Goal: Transaction & Acquisition: Complete application form

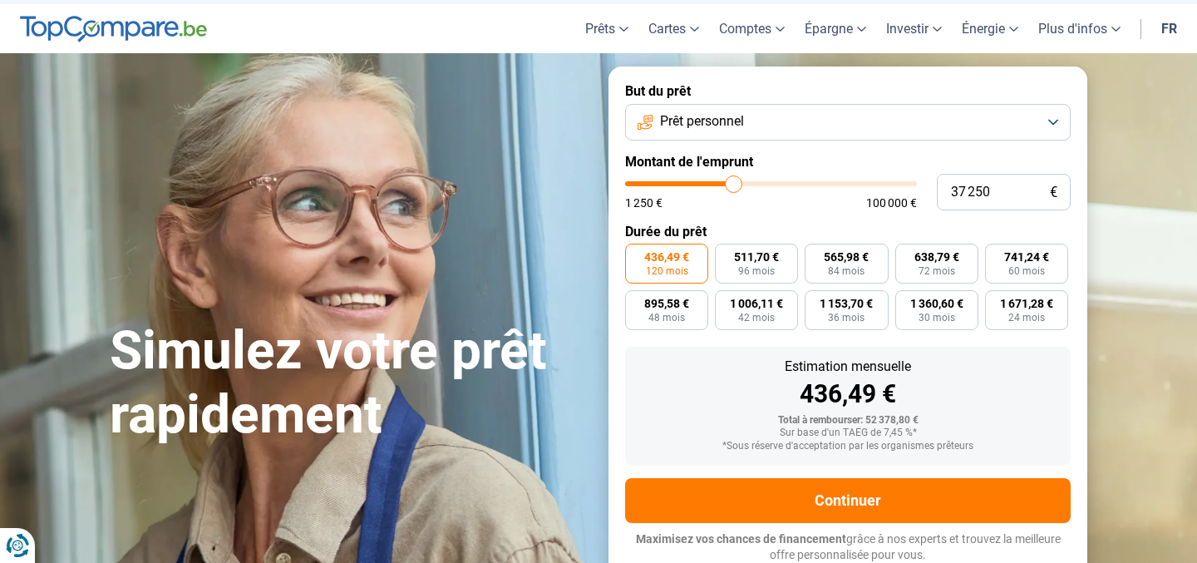
scroll to position [37, 0]
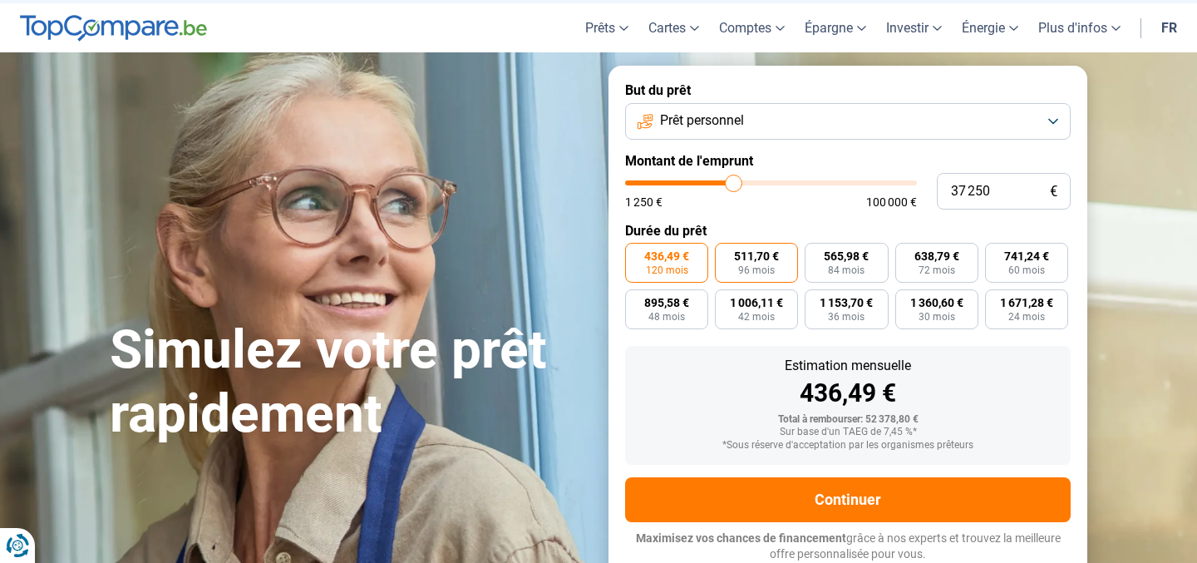
click at [747, 260] on span "511,70 €" at bounding box center [756, 256] width 45 height 12
click at [726, 253] on input "511,70 € 96 mois" at bounding box center [720, 248] width 11 height 11
radio input "true"
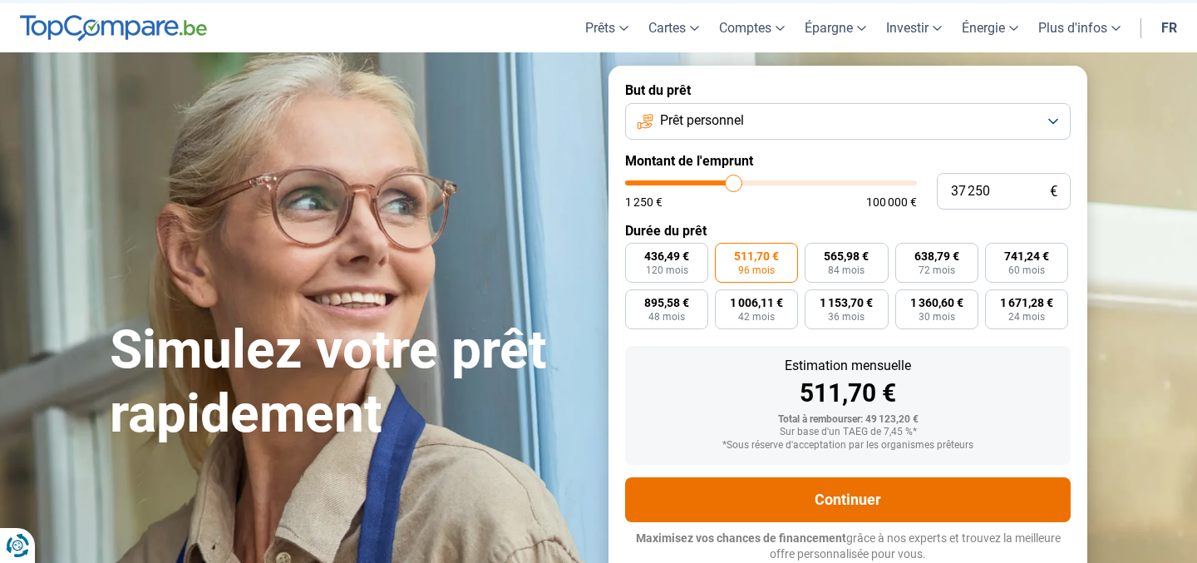
click at [750, 491] on button "Continuer" at bounding box center [847, 499] width 445 height 45
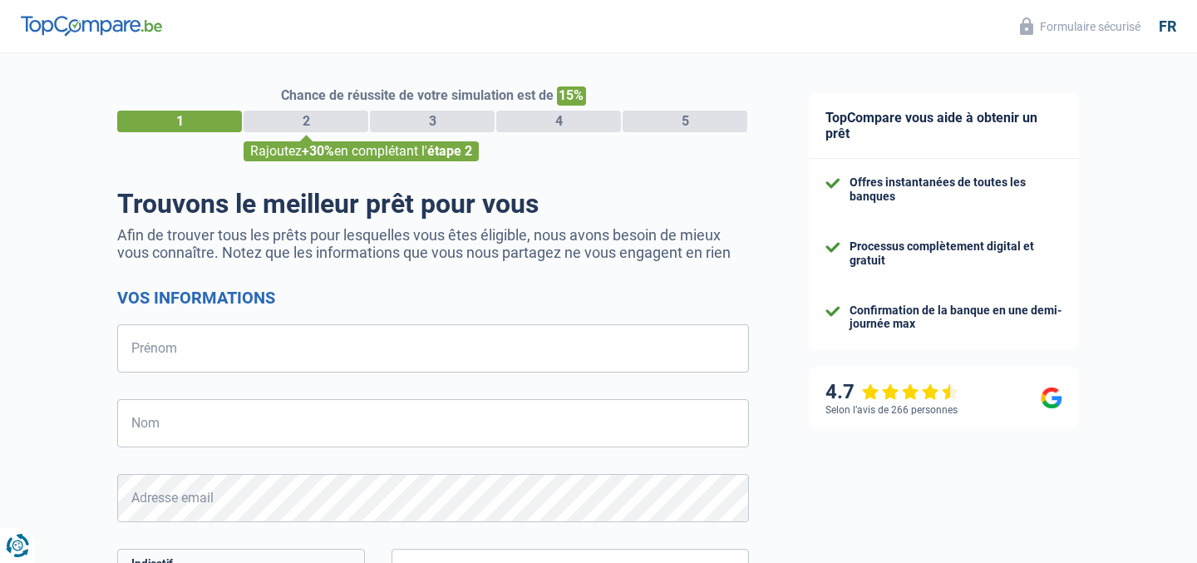
select select "32"
type input "TEST"
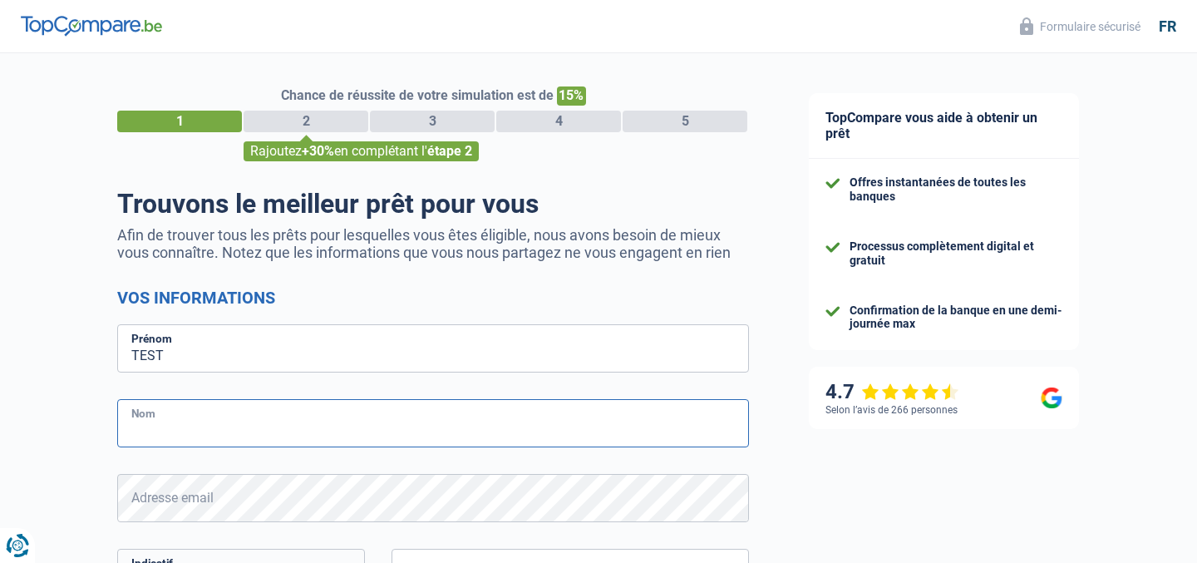
click at [249, 445] on input "Nom" at bounding box center [433, 423] width 632 height 48
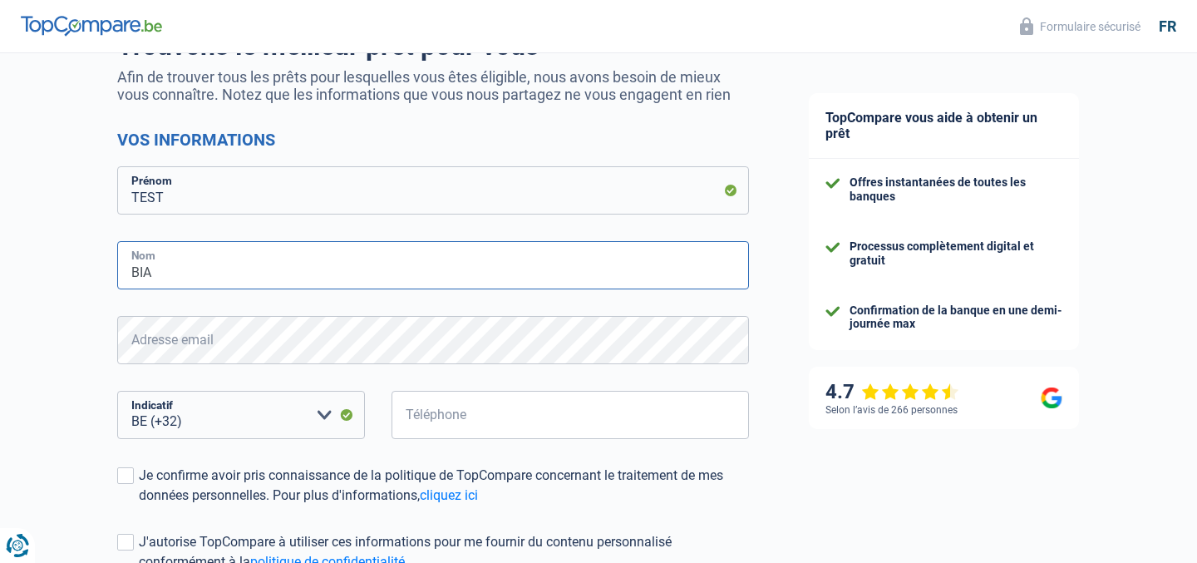
scroll to position [190, 0]
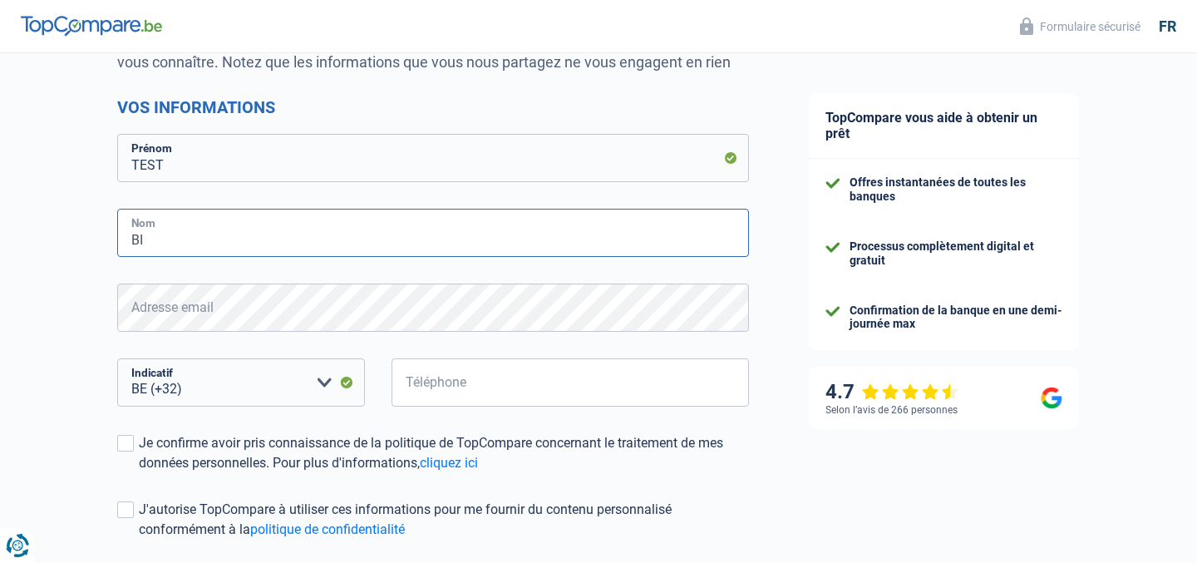
type input "B"
type input "DALTE"
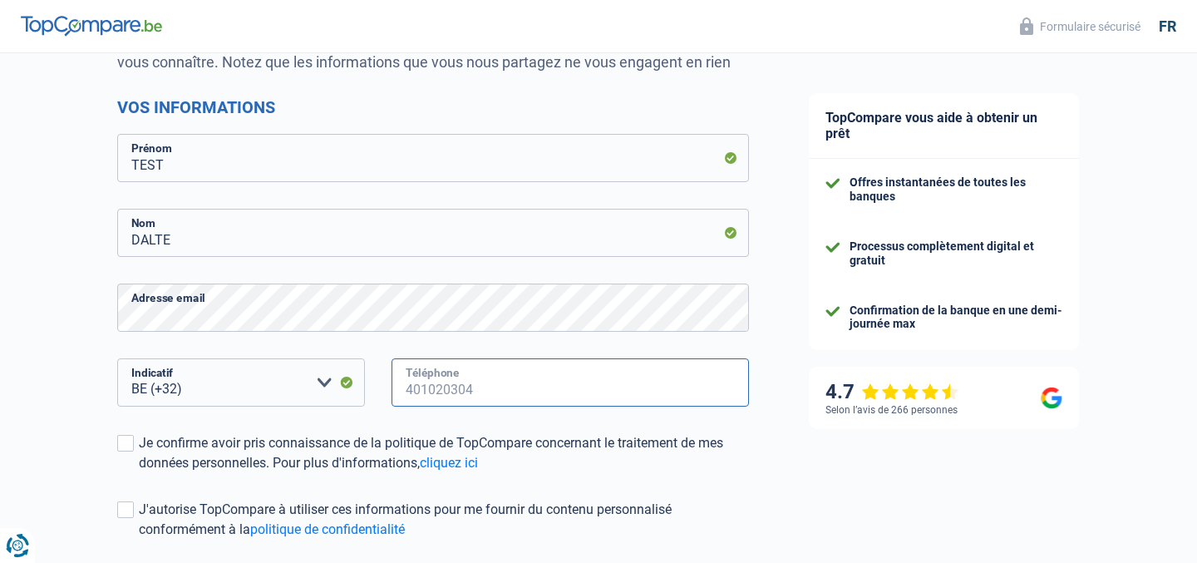
click at [439, 373] on input "Téléphone" at bounding box center [569, 382] width 357 height 48
type input "423019132"
click at [315, 440] on div "Je confirme avoir pris connaissance de la politique de TopCompare concernant le…" at bounding box center [444, 453] width 610 height 40
click at [139, 473] on input "Je confirme avoir pris connaissance de la politique de TopCompare concernant le…" at bounding box center [139, 473] width 0 height 0
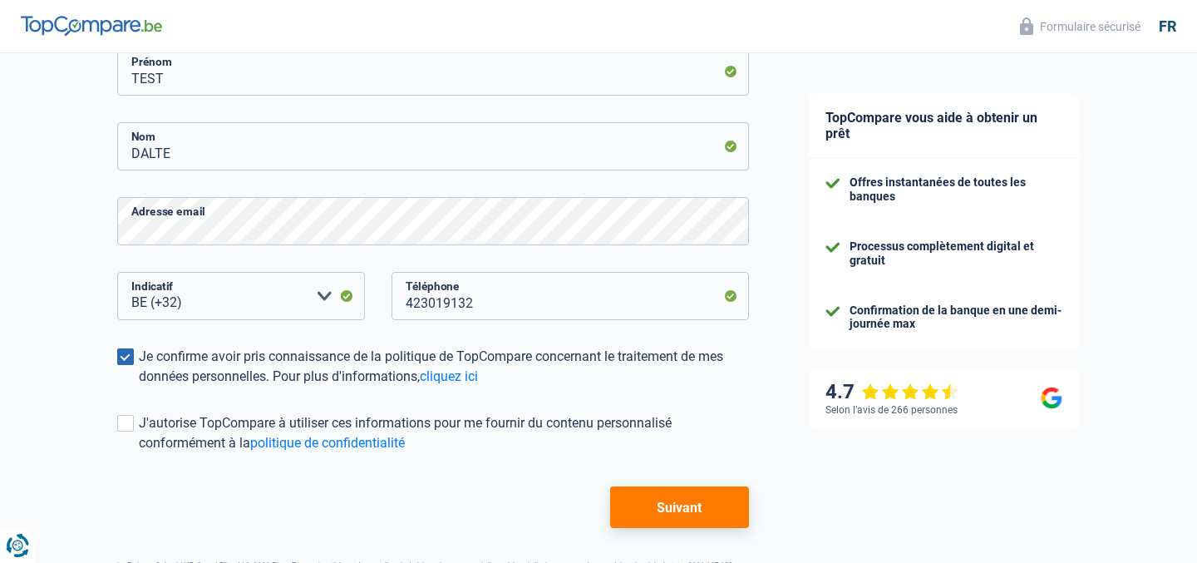
scroll to position [336, 0]
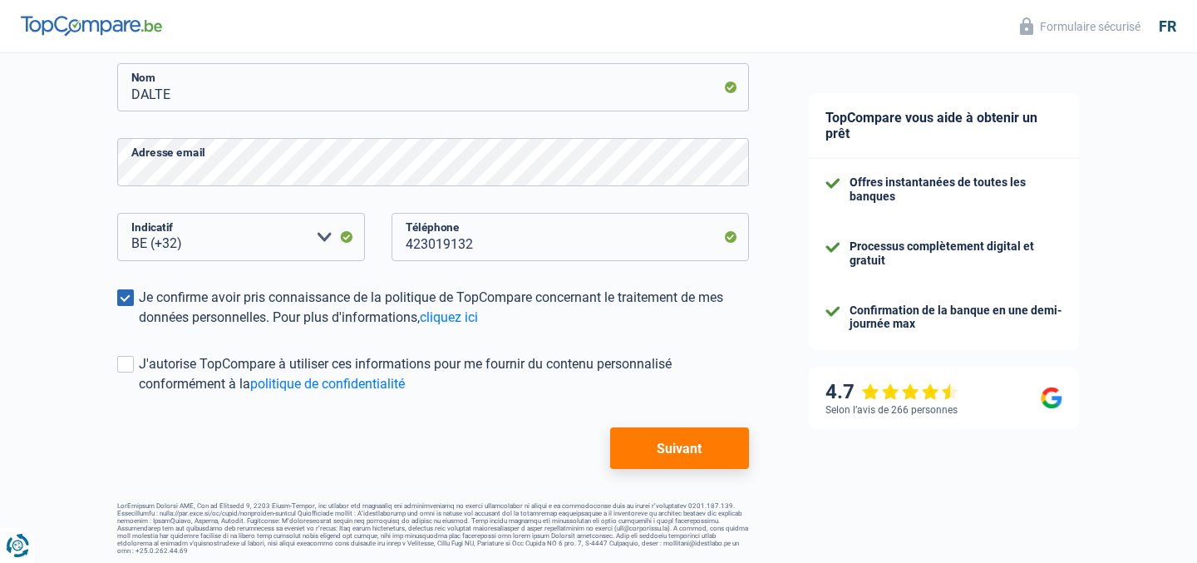
click at [684, 411] on form "Vos informations TEST Prénom DALTE Nom Adresse email BE (+32) LU (+352) Veuille…" at bounding box center [433, 210] width 632 height 517
click at [684, 448] on button "Suivant" at bounding box center [679, 448] width 139 height 42
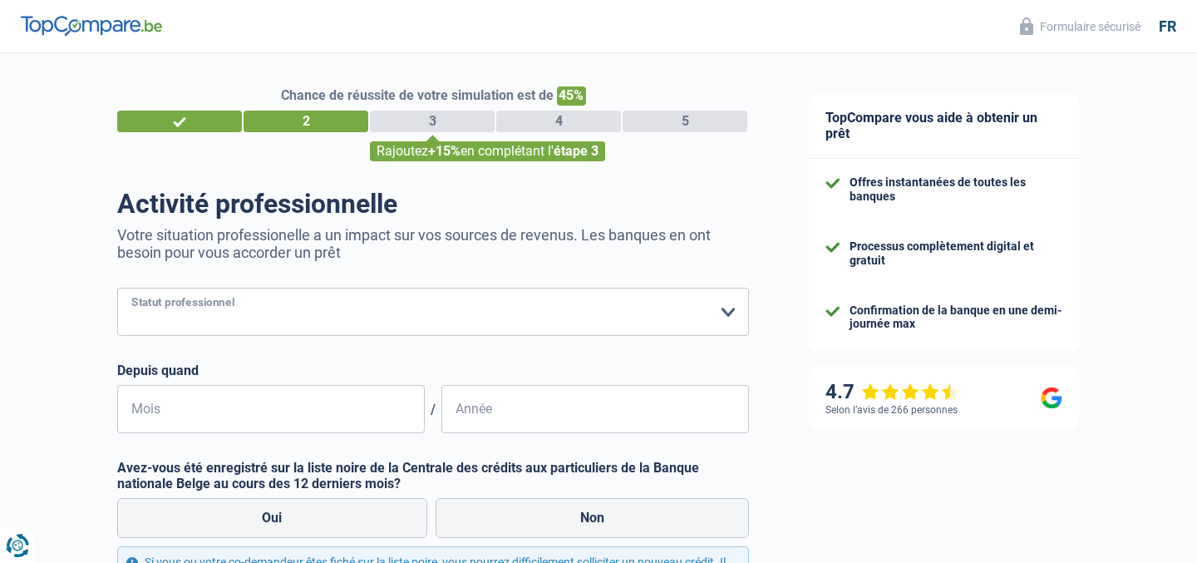
click at [209, 318] on select "Ouvrier Employé privé Employé public Invalide Indépendant Pensionné Chômeur Mut…" at bounding box center [433, 312] width 632 height 48
select select "cpasMargin"
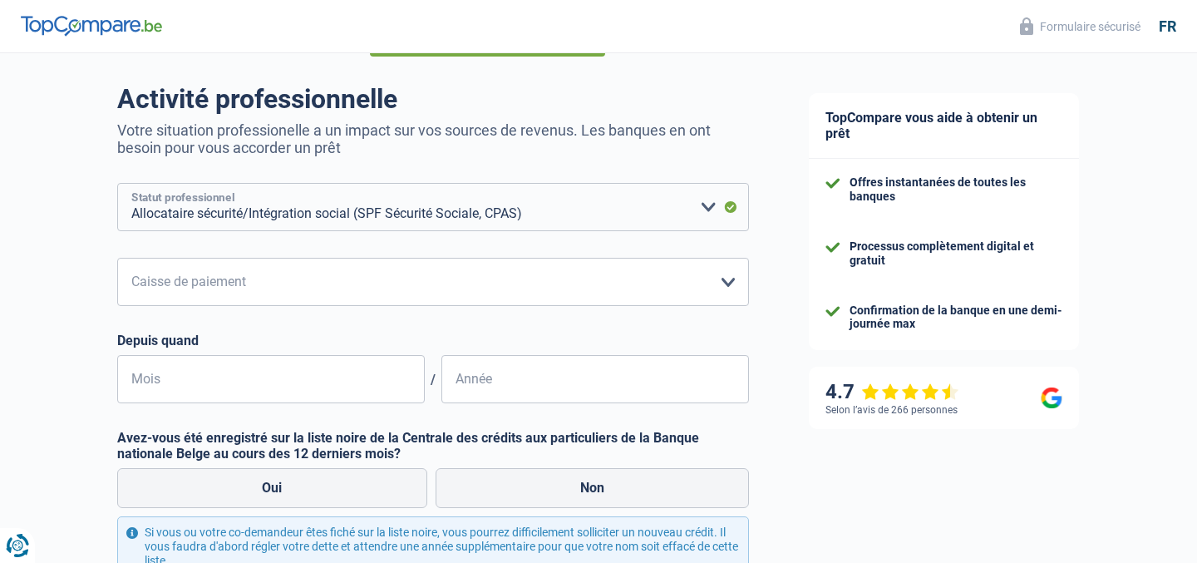
scroll to position [285, 0]
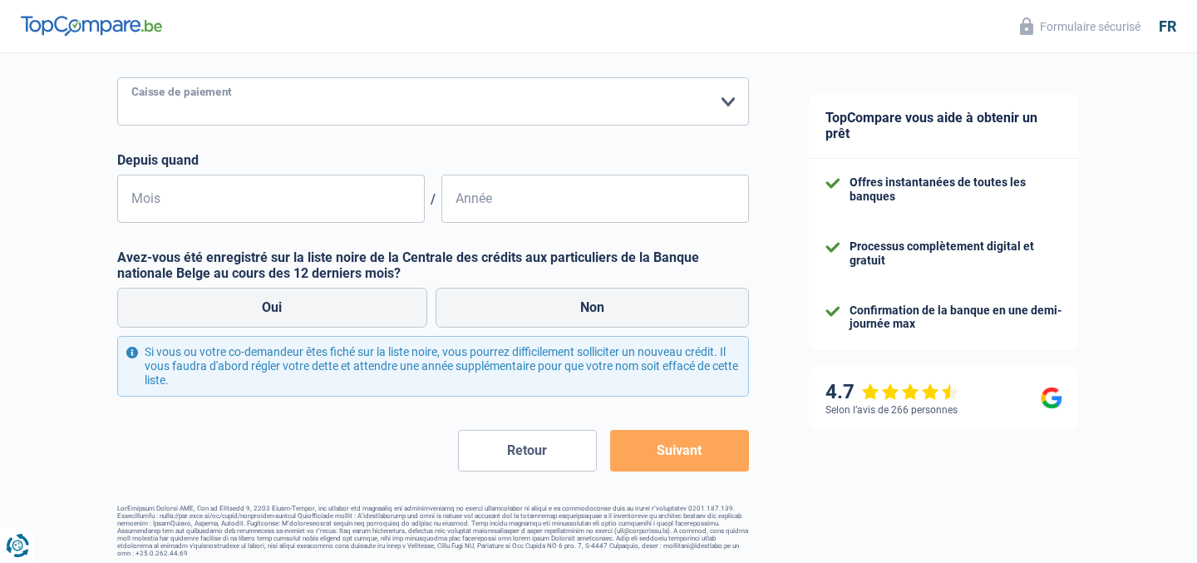
click at [285, 106] on select "SPF Sécurité Sociale Autre Veuillez sélectionner une option" at bounding box center [433, 101] width 632 height 48
click at [291, 101] on select "SPF Sécurité Sociale Autre Veuillez sélectionner une option" at bounding box center [433, 101] width 632 height 48
select select "spf"
click at [282, 175] on input "Mois" at bounding box center [271, 199] width 308 height 48
type input "12"
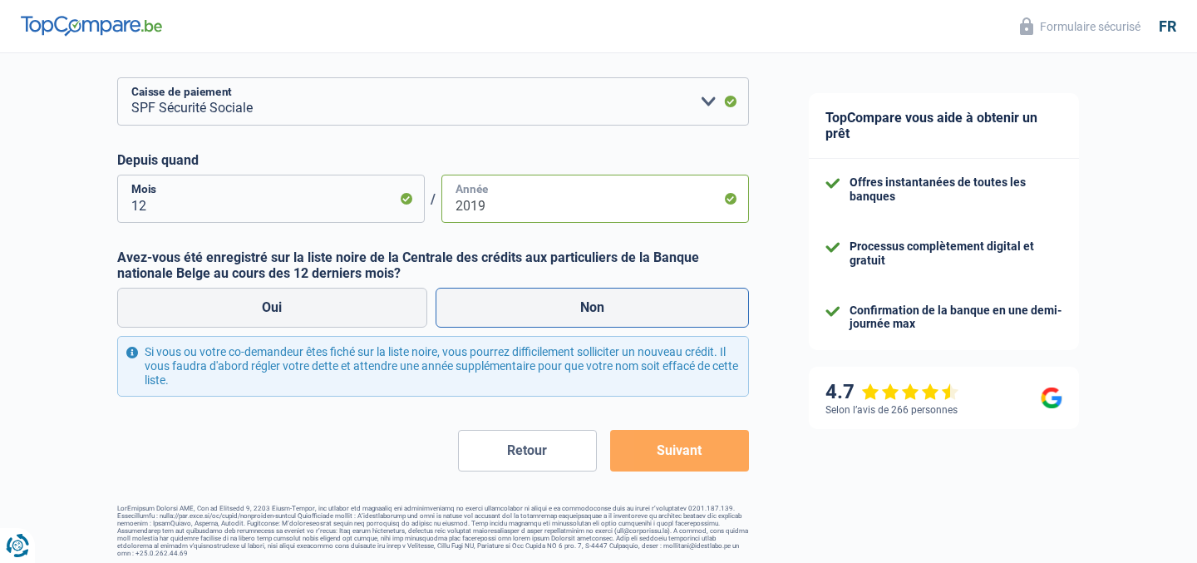
type input "2019"
click at [440, 299] on label "Non" at bounding box center [592, 308] width 314 height 40
click at [440, 299] on input "Non" at bounding box center [592, 308] width 314 height 40
radio input "true"
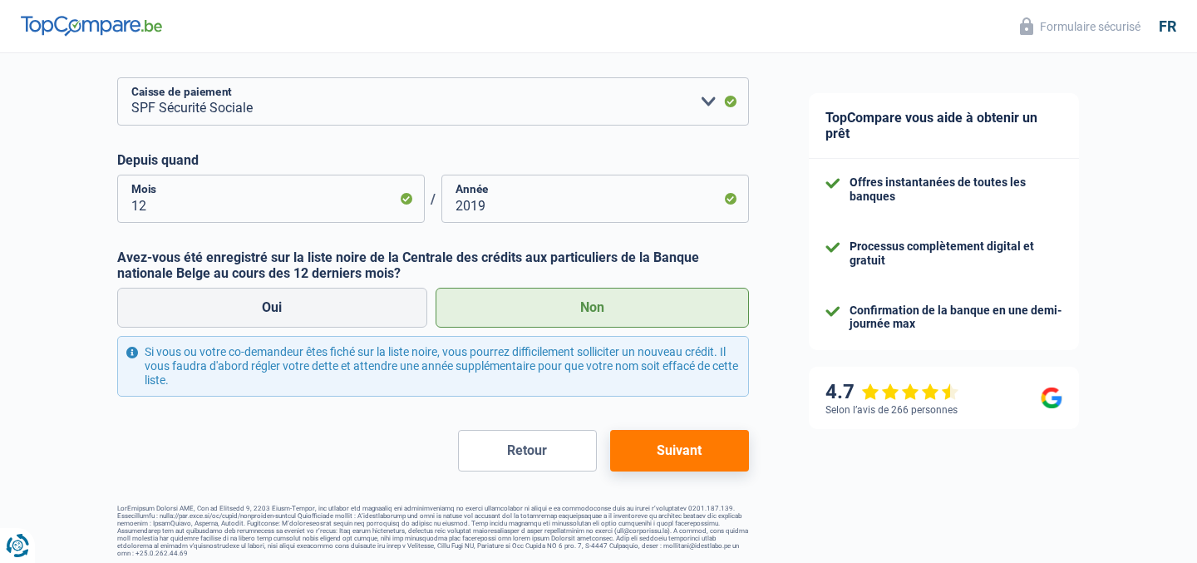
click at [665, 444] on button "Suivant" at bounding box center [679, 451] width 139 height 42
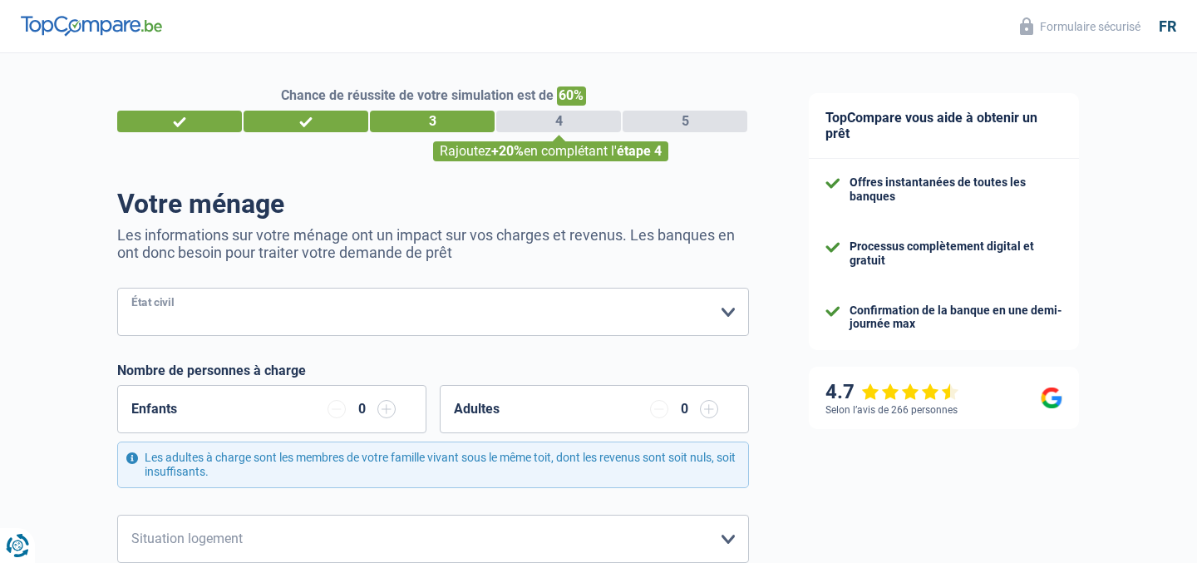
click at [482, 308] on select "Célibataire Marié(e) Cohabitant(e) légal(e) Divorcé(e) Veuf(ve) Séparé (de fait…" at bounding box center [433, 312] width 632 height 48
select select "single"
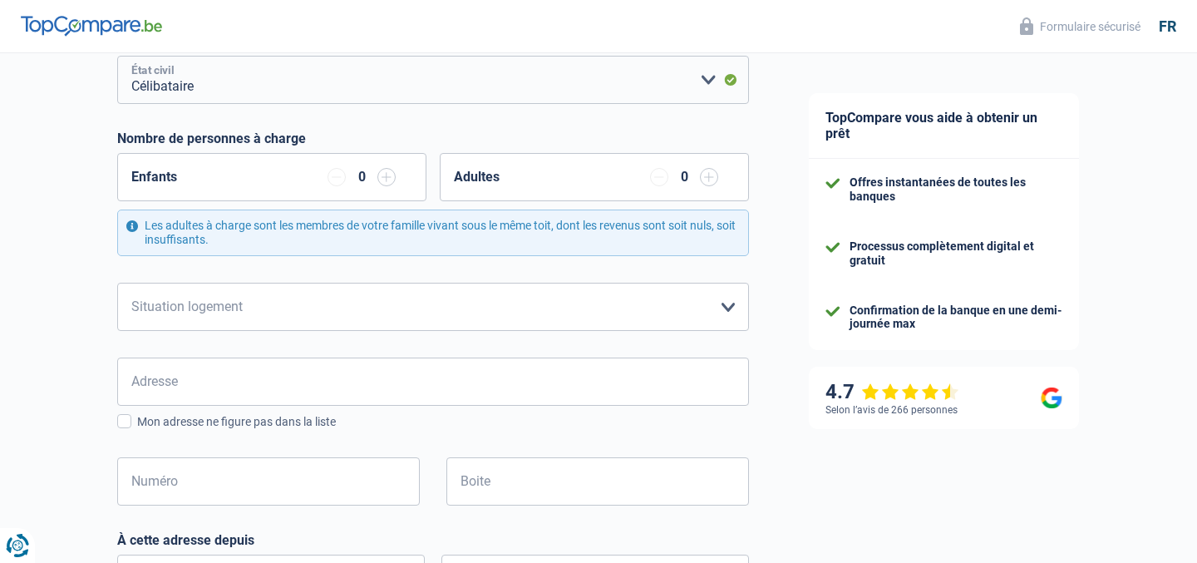
scroll to position [263, 0]
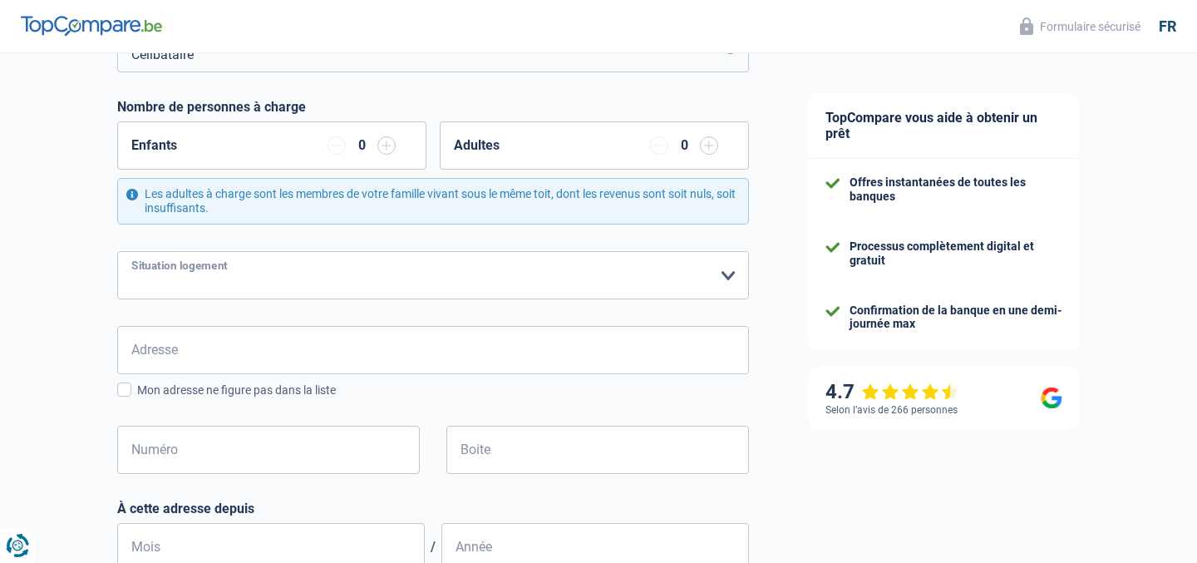
click at [465, 273] on select "Locataire Propriétaire avec prêt hypothécaire Propriétaire sans prêt hypothécai…" at bounding box center [433, 275] width 632 height 48
select select "ownerWithoutMortgage"
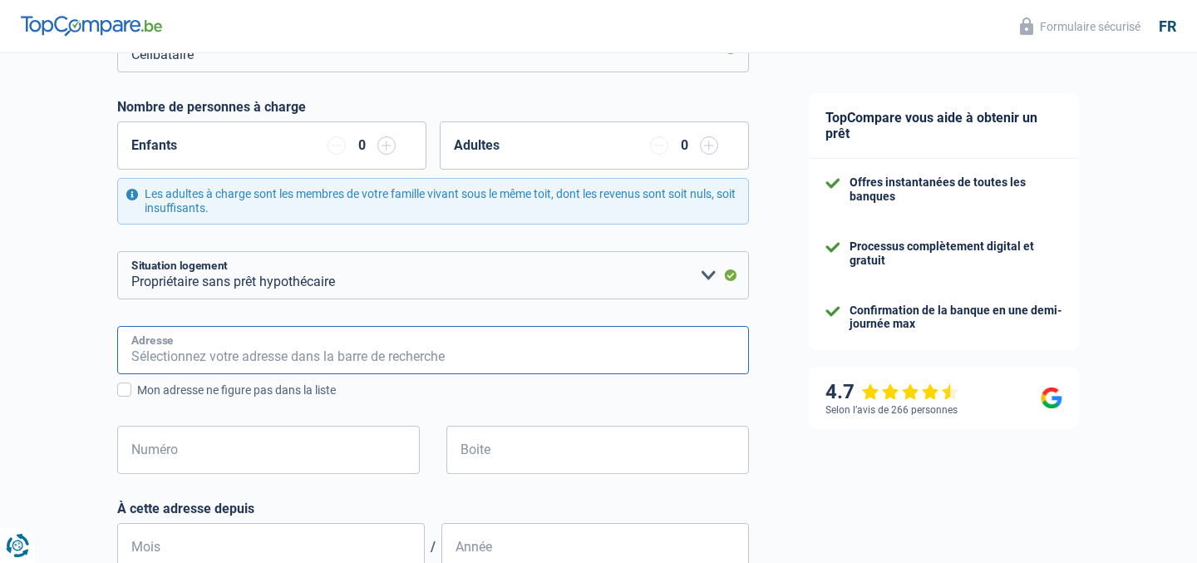
click at [325, 357] on input "Adresse" at bounding box center [433, 350] width 632 height 48
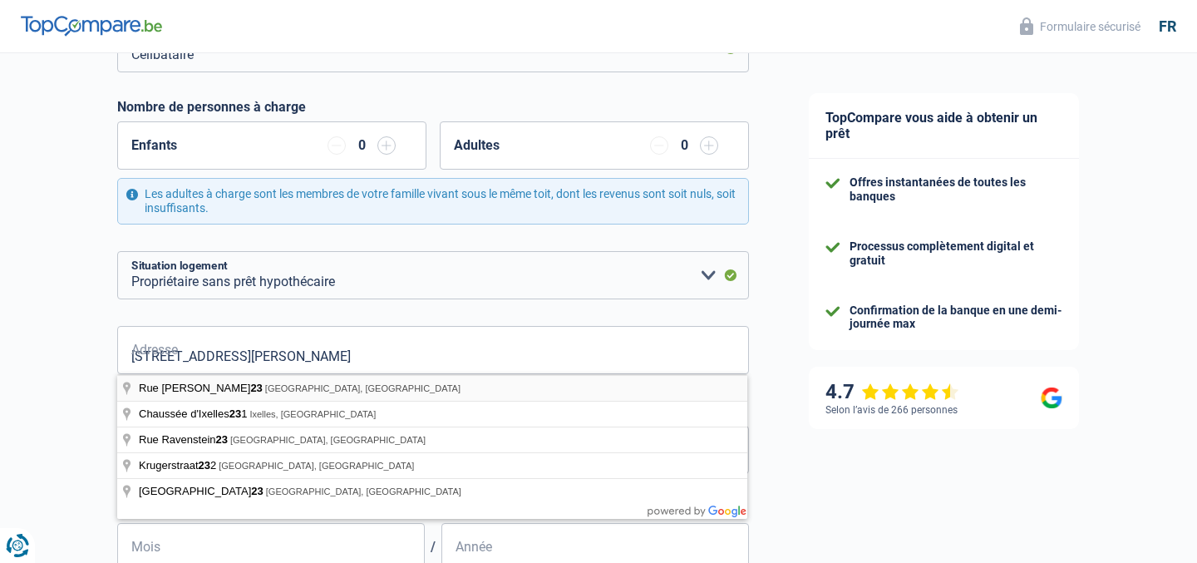
type input "Rue Philippe de Champagne, 1000, Bruxelles, BE"
type input "23"
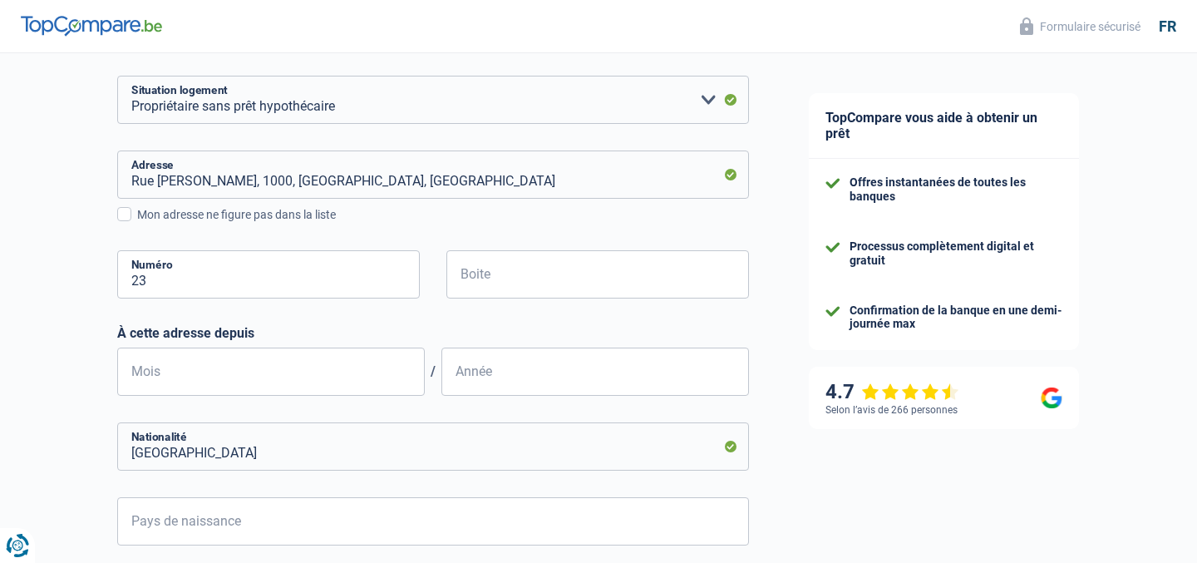
scroll to position [549, 0]
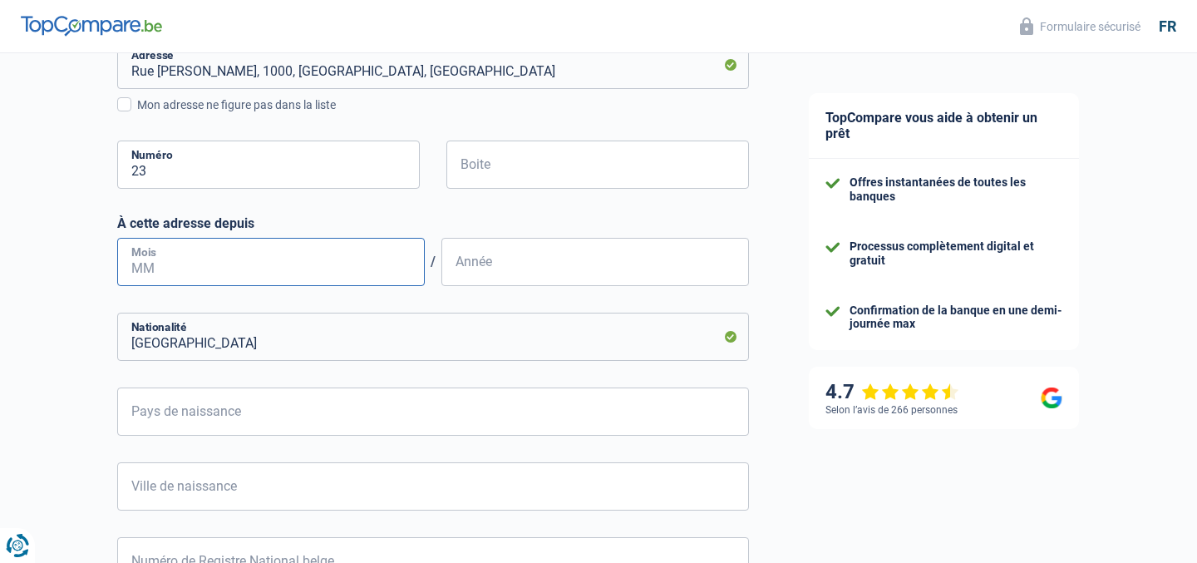
click at [286, 245] on input "Mois" at bounding box center [271, 262] width 308 height 48
type input "1"
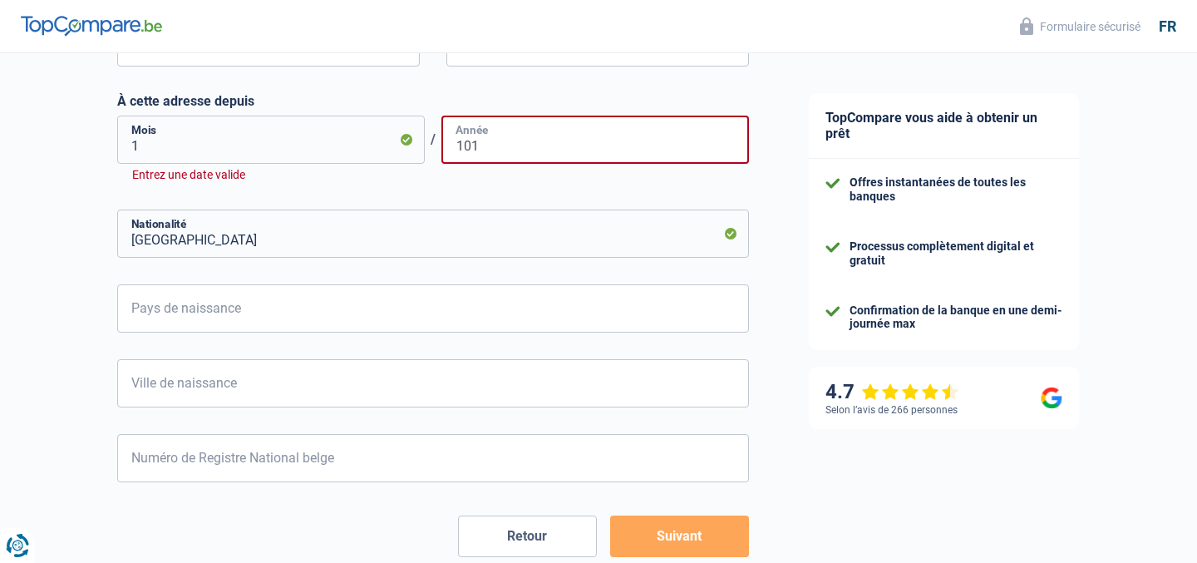
scroll to position [672, 0]
type input "1"
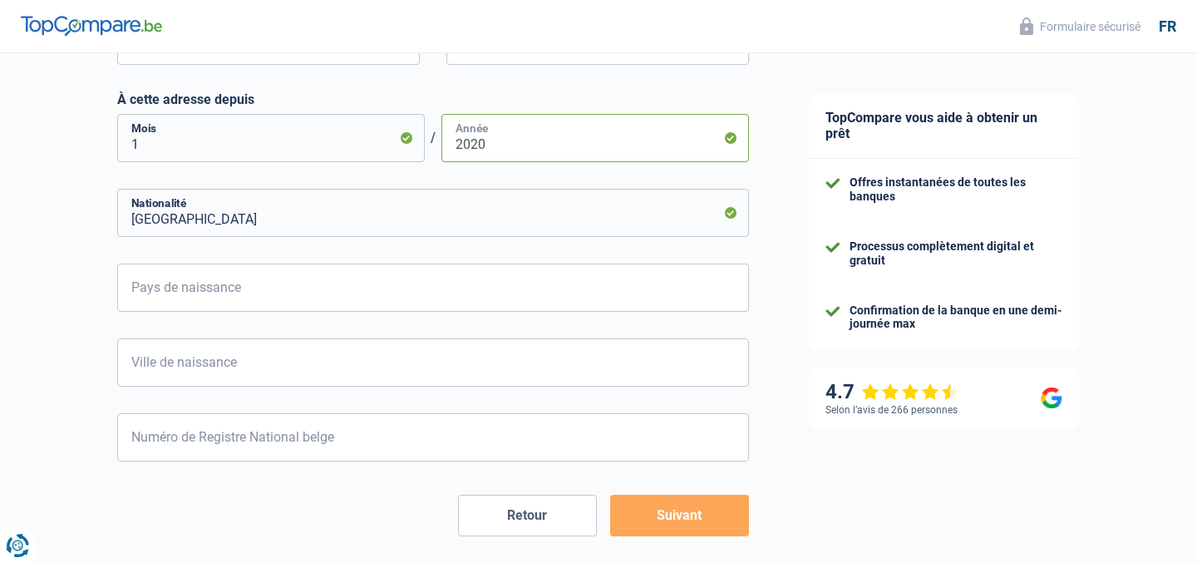
type input "2020"
click at [205, 274] on input "Pays de naissance" at bounding box center [433, 287] width 632 height 48
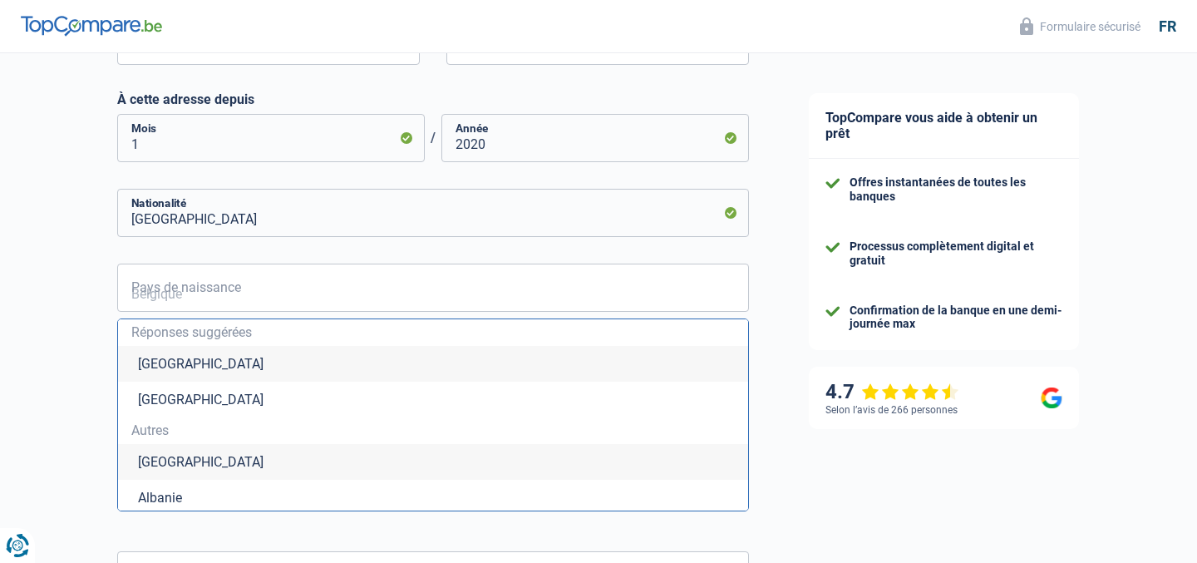
click at [170, 362] on li "Belgique" at bounding box center [433, 364] width 630 height 36
type input "Belgique"
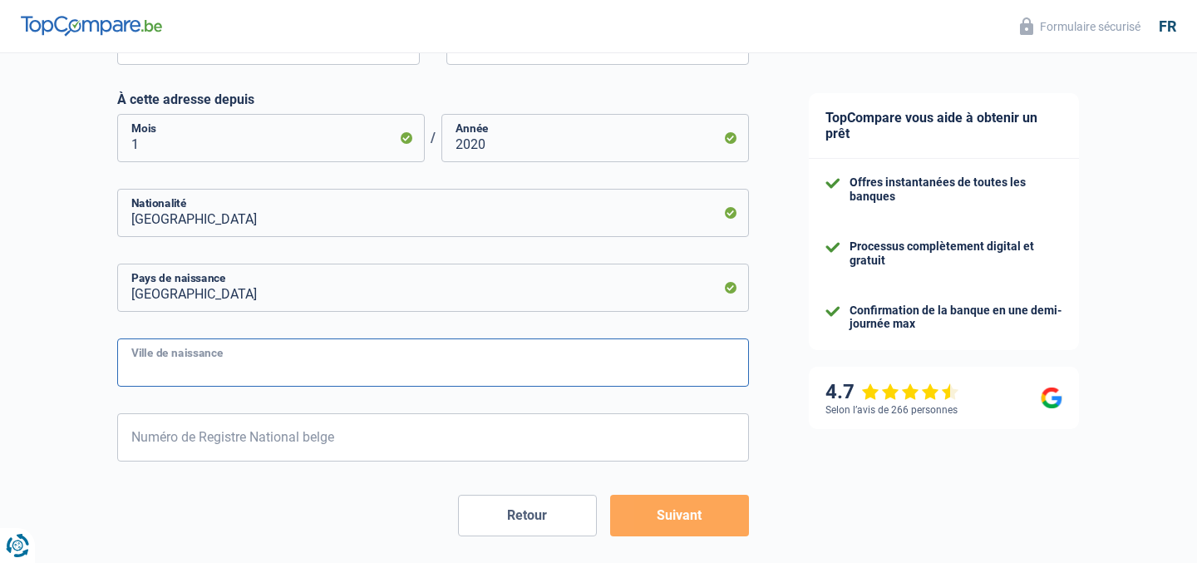
click at [170, 362] on input "Ville de naissance" at bounding box center [433, 362] width 632 height 48
type input "Brussels"
type input "7"
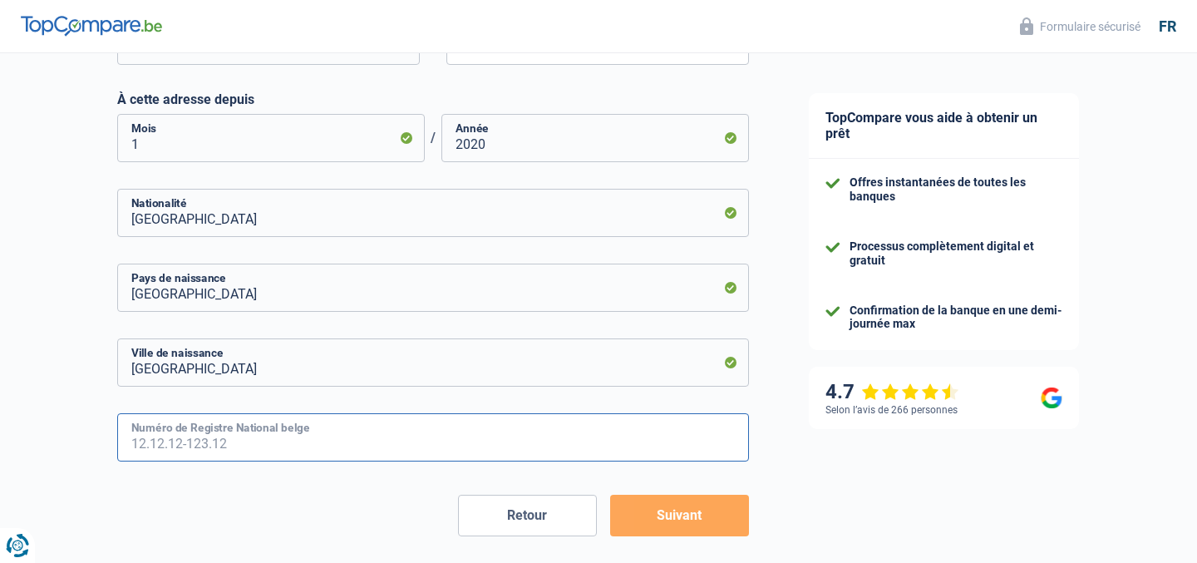
click at [230, 417] on input "Numéro de Registre National belge" at bounding box center [433, 437] width 632 height 48
type input "95.04.30-251.96"
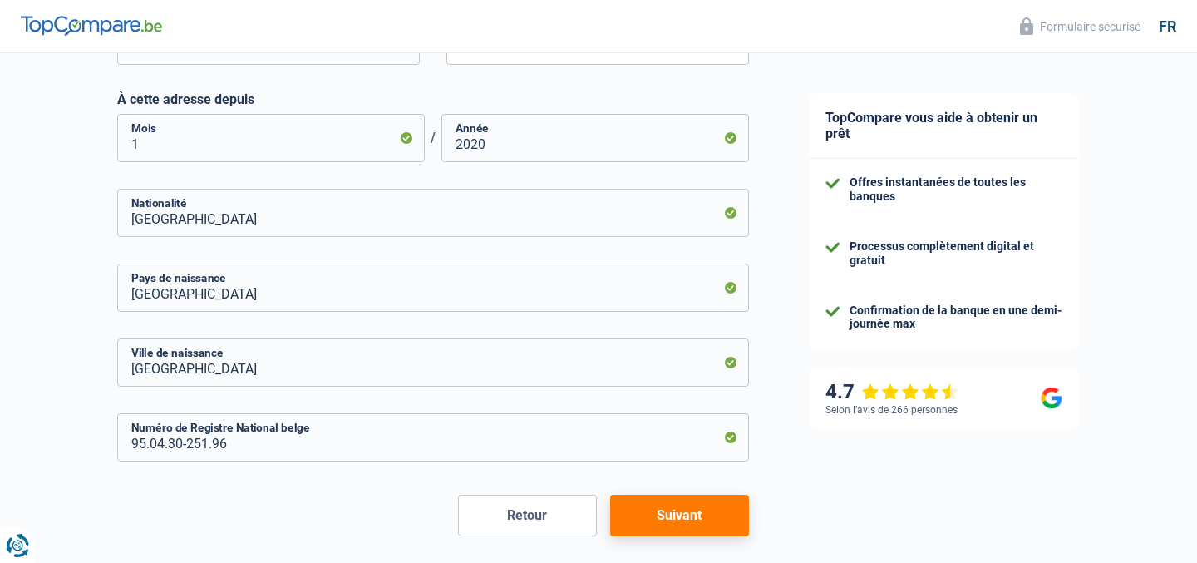
click at [662, 483] on form "Célibataire Marié(e) Cohabitant(e) légal(e) Divorcé(e) Veuf(ve) Séparé (de fait…" at bounding box center [433, 75] width 632 height 921
click at [661, 514] on button "Suivant" at bounding box center [679, 516] width 139 height 42
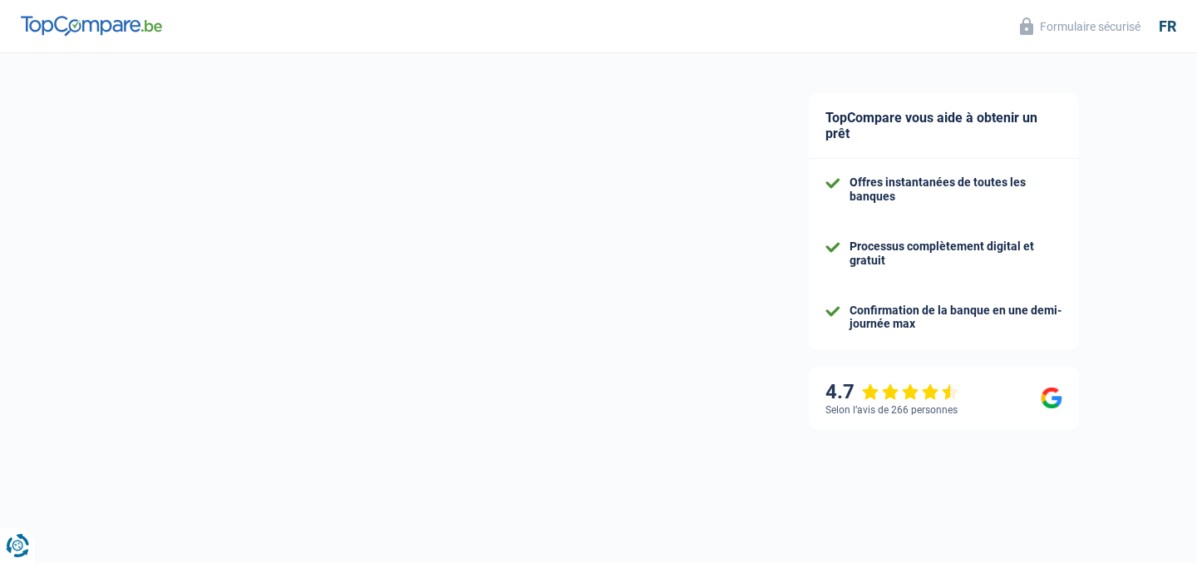
select select "socialSecurity"
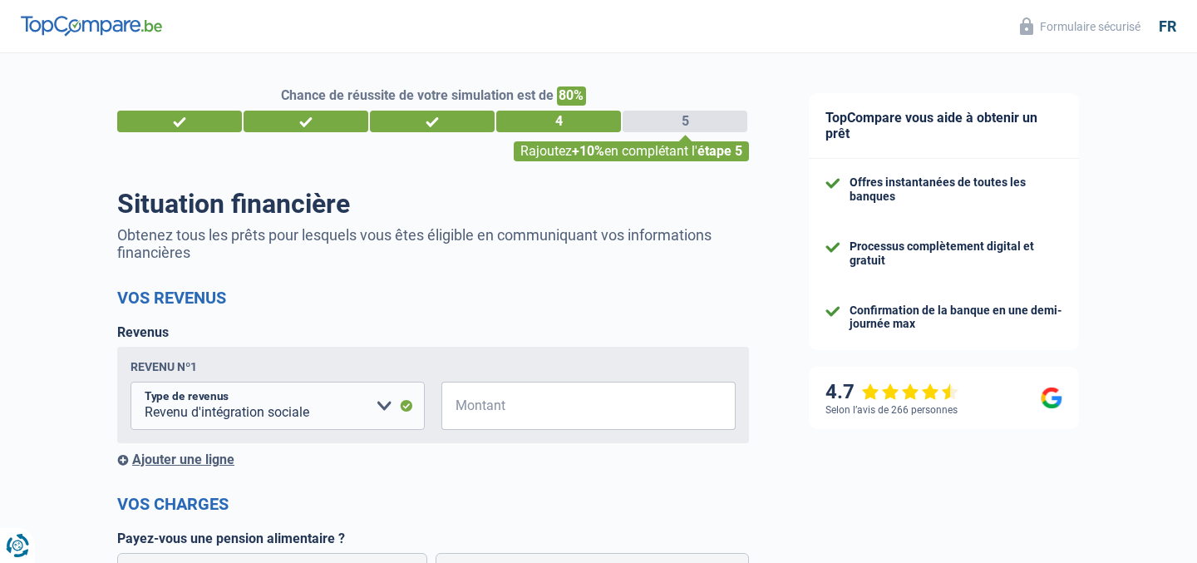
drag, startPoint x: 578, startPoint y: 353, endPoint x: 578, endPoint y: 370, distance: 16.6
click at [578, 353] on div "Revenu nº1 Allocation d'handicap Allocations chômage Allocations familiales Chè…" at bounding box center [433, 395] width 632 height 96
click at [578, 400] on input "Montant" at bounding box center [598, 405] width 273 height 48
type input "3.500"
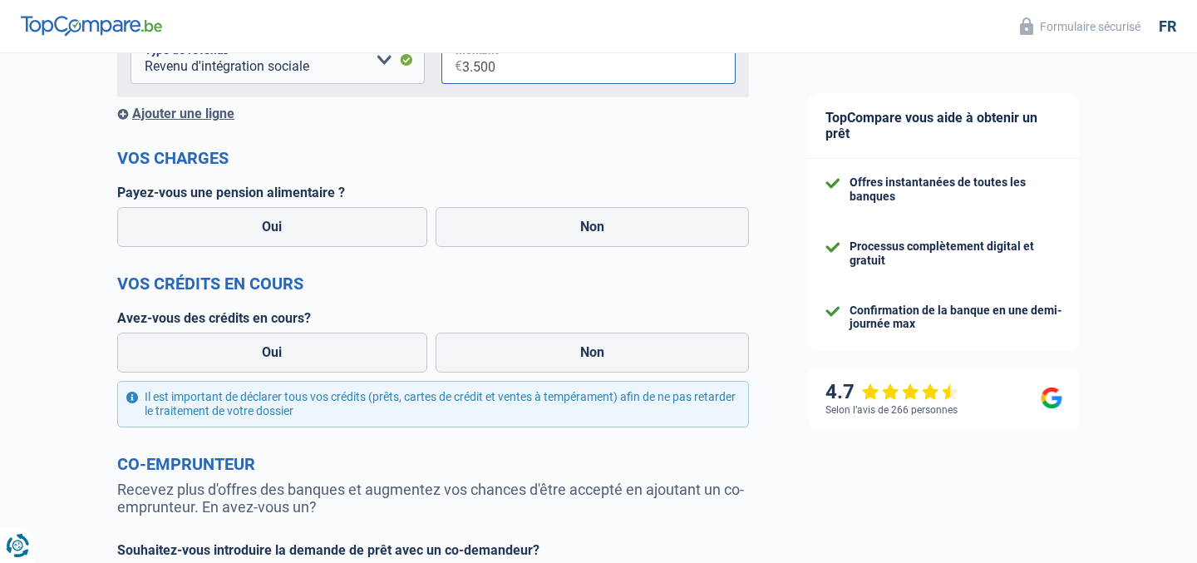
scroll to position [422, 0]
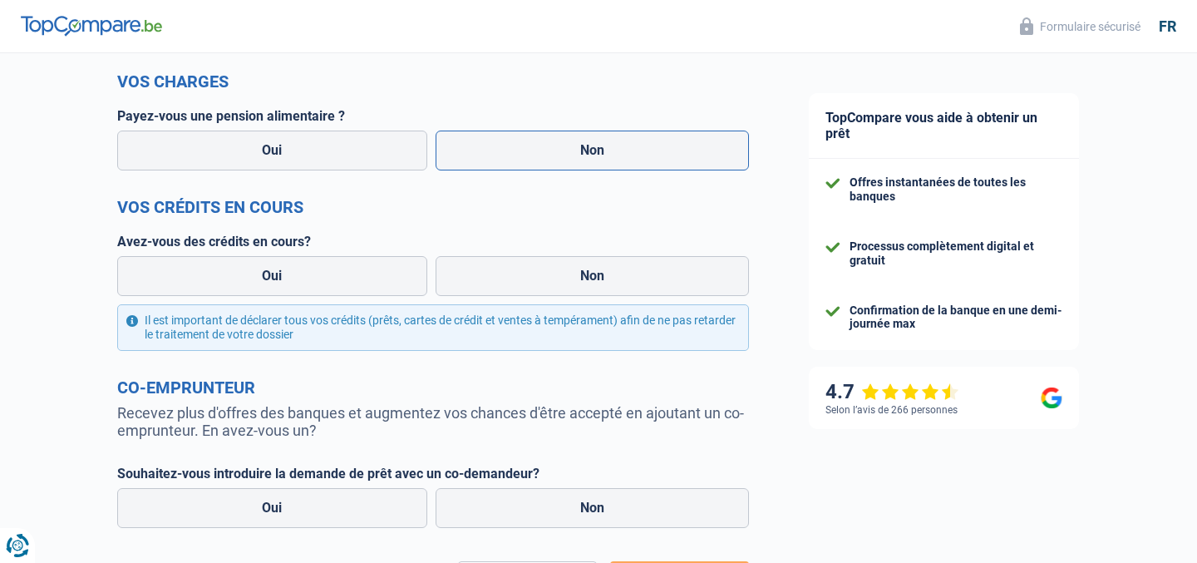
click at [646, 160] on label "Non" at bounding box center [592, 150] width 314 height 40
click at [646, 160] on input "Non" at bounding box center [592, 150] width 314 height 40
radio input "true"
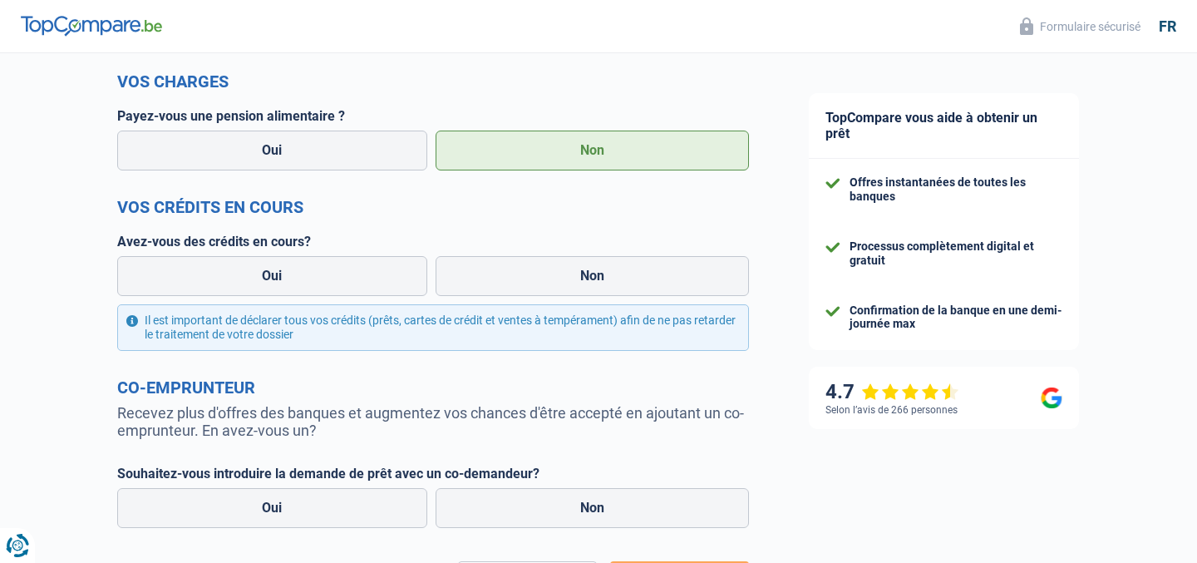
click at [646, 255] on div "Oui Non" at bounding box center [433, 276] width 640 height 48
click at [661, 265] on label "Non" at bounding box center [592, 276] width 314 height 40
click at [661, 265] on input "Non" at bounding box center [592, 276] width 314 height 40
radio input "true"
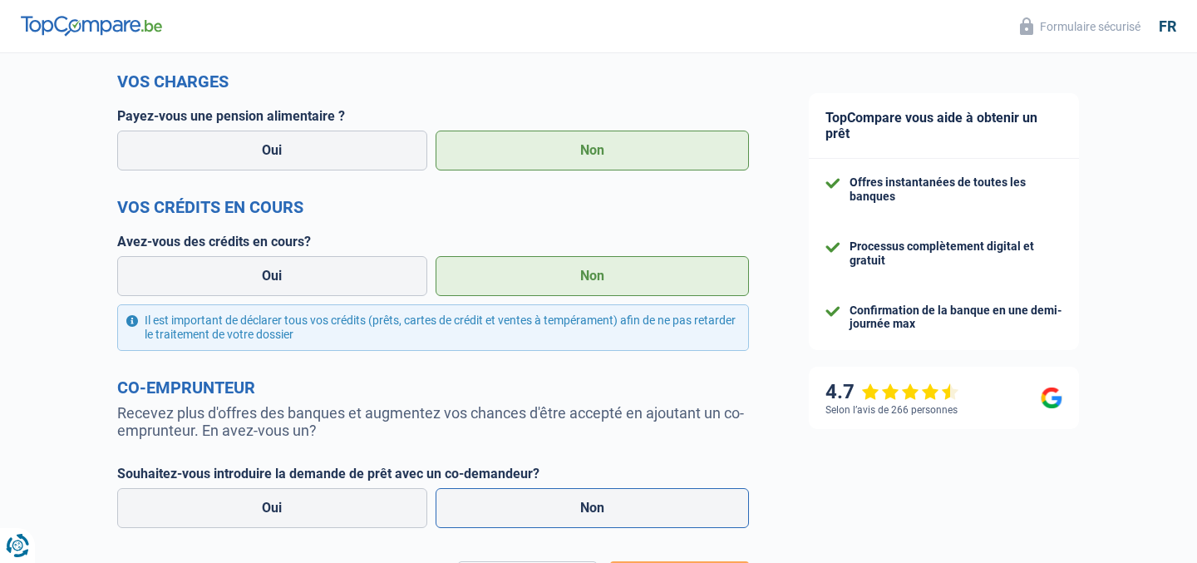
click at [661, 498] on label "Non" at bounding box center [592, 508] width 314 height 40
click at [661, 498] on input "Non" at bounding box center [592, 508] width 314 height 40
radio input "true"
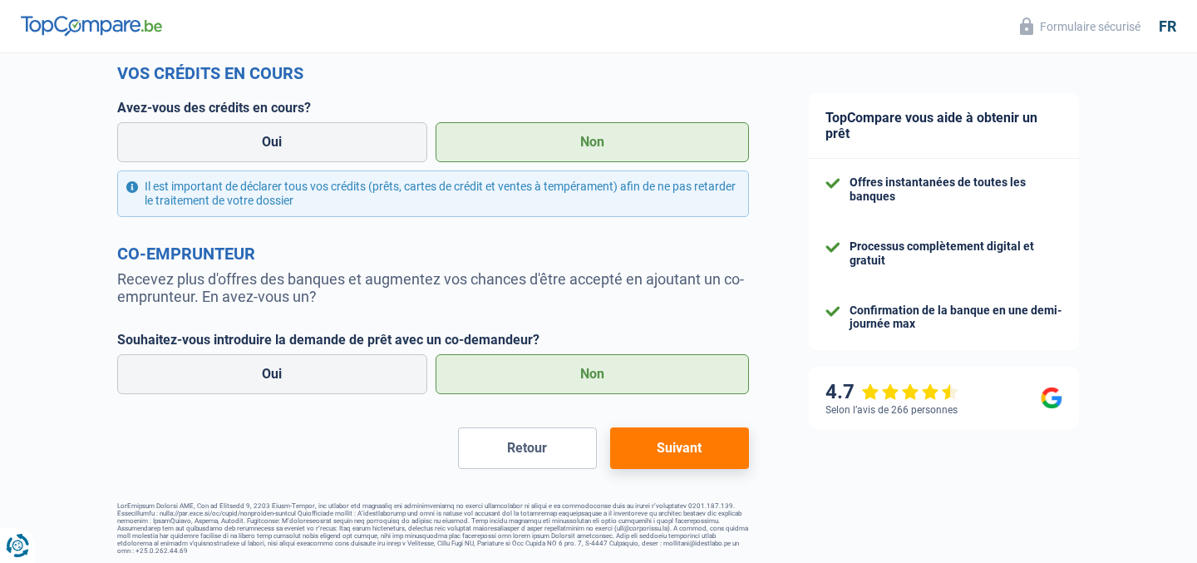
click at [672, 429] on button "Suivant" at bounding box center [679, 448] width 139 height 42
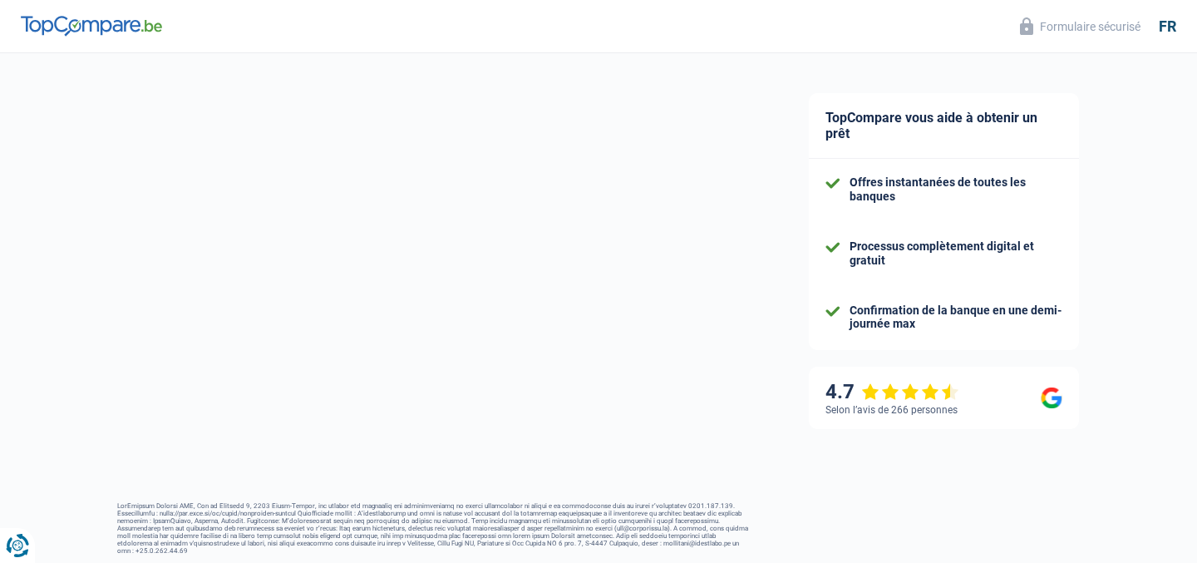
select select "120"
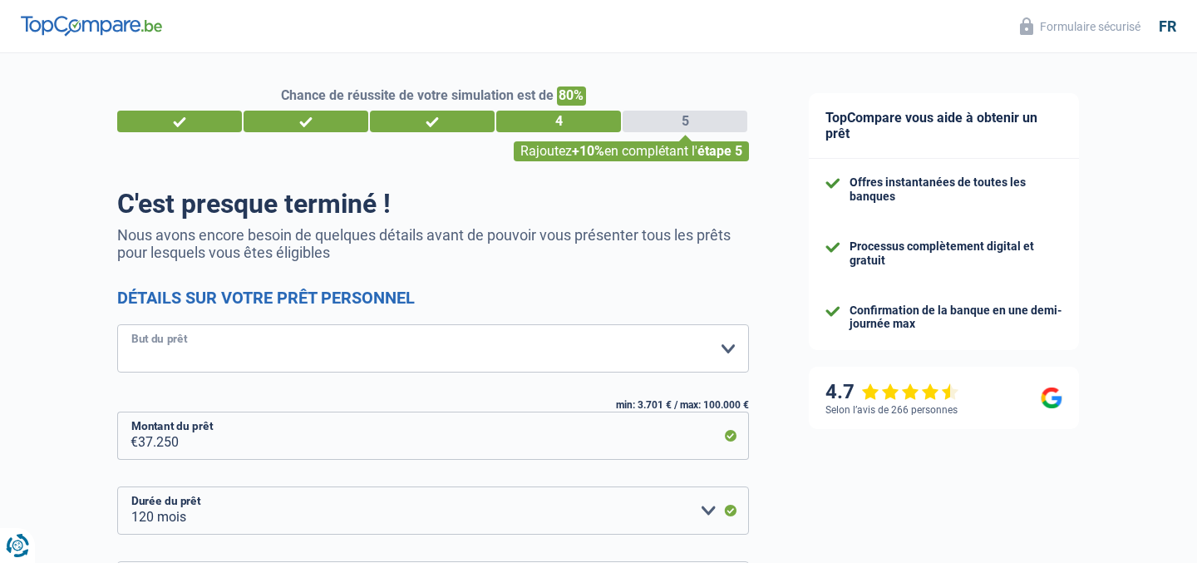
click at [499, 346] on select "Confort maison: meubles, textile, peinture, électroménager, outillage non-profe…" at bounding box center [433, 348] width 632 height 48
select select "tech"
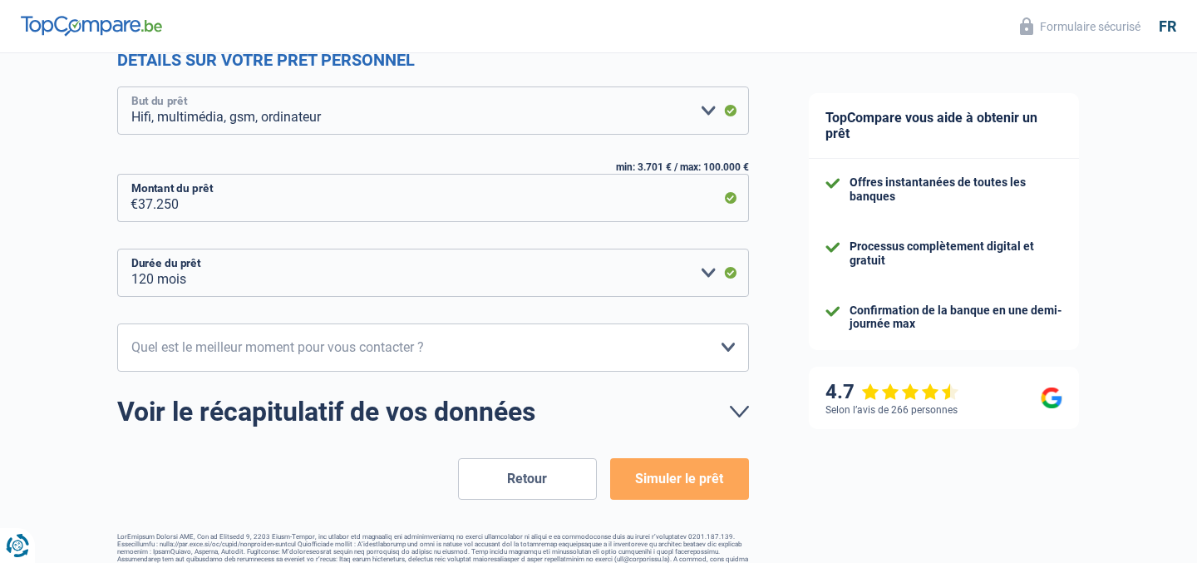
scroll to position [268, 0]
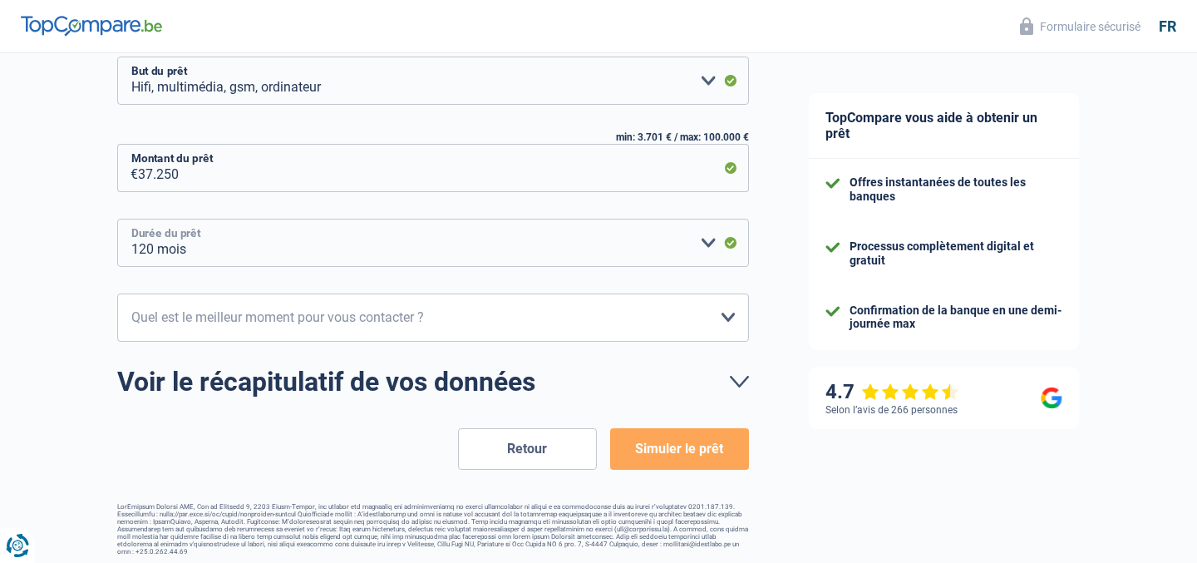
click at [425, 264] on select "12 mois 18 mois 24 mois 30 mois 36 mois 42 mois 48 mois 60 mois 72 mois 84 mois…" at bounding box center [433, 243] width 632 height 48
click at [429, 330] on select "10h-12h 12h-14h 14h-16h 16h-18h Veuillez sélectionner une option" at bounding box center [433, 317] width 632 height 48
select select "12-14"
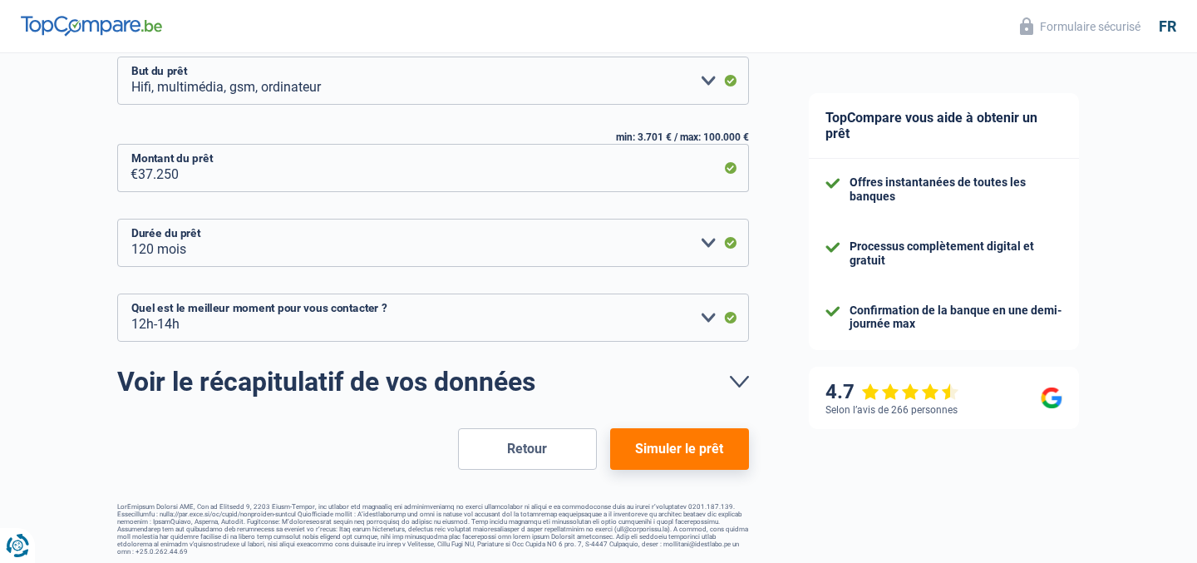
click at [669, 455] on button "Simuler le prêt" at bounding box center [679, 449] width 139 height 42
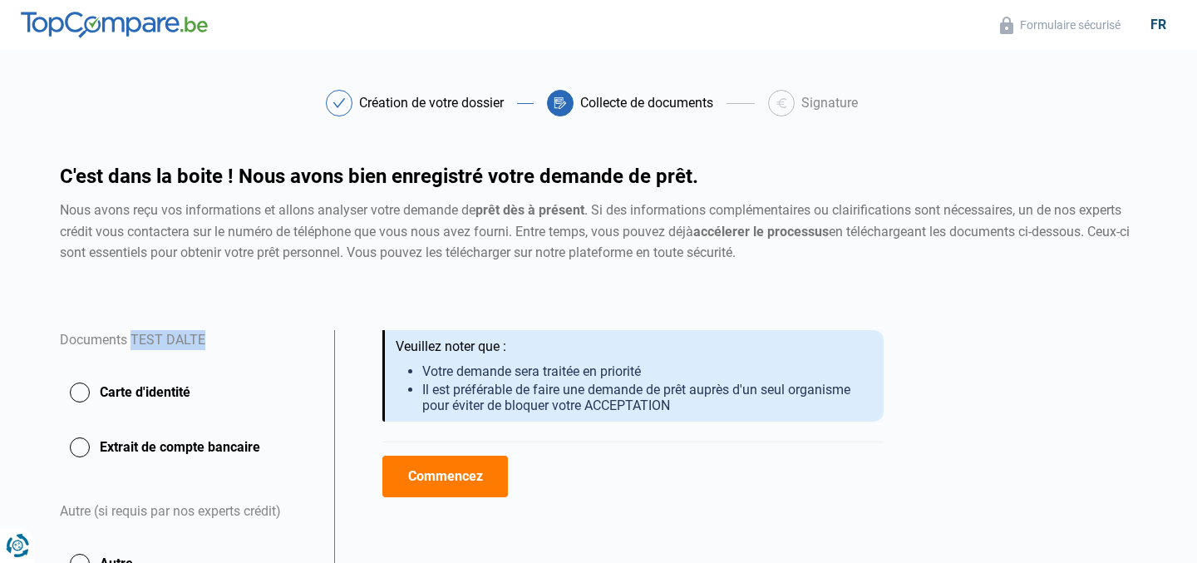
copy div "TEST DALTE"
drag, startPoint x: 130, startPoint y: 332, endPoint x: 229, endPoint y: 331, distance: 98.9
click at [229, 331] on div "Documents TEST DALTE" at bounding box center [187, 351] width 254 height 42
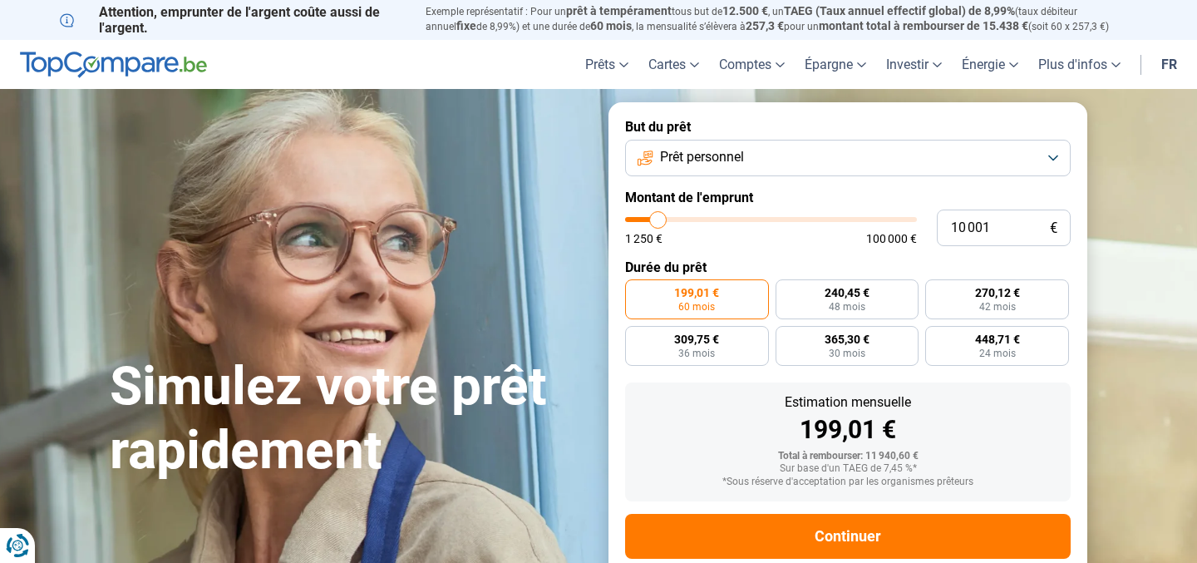
type input "32 000"
type input "32000"
click at [719, 222] on input "range" at bounding box center [771, 219] width 292 height 5
radio input "false"
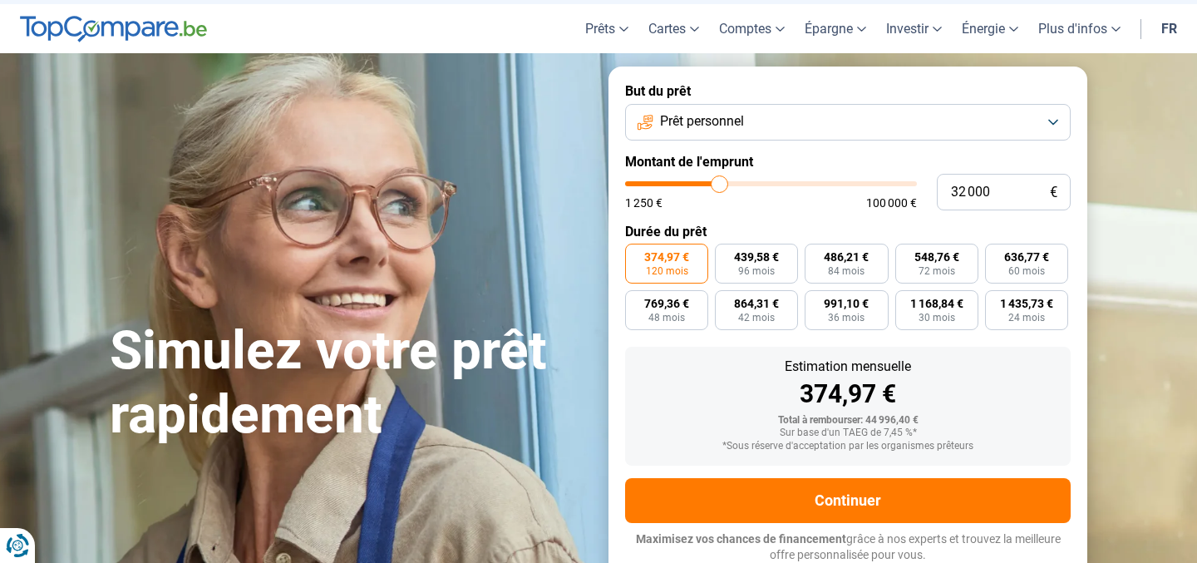
scroll to position [37, 0]
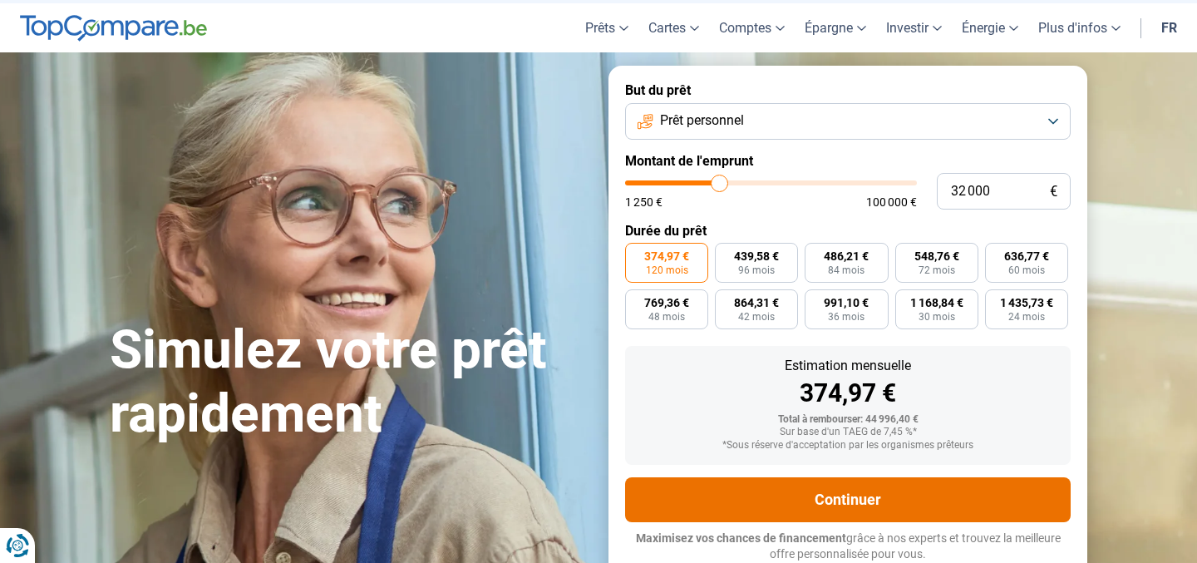
click at [780, 497] on button "Continuer" at bounding box center [847, 499] width 445 height 45
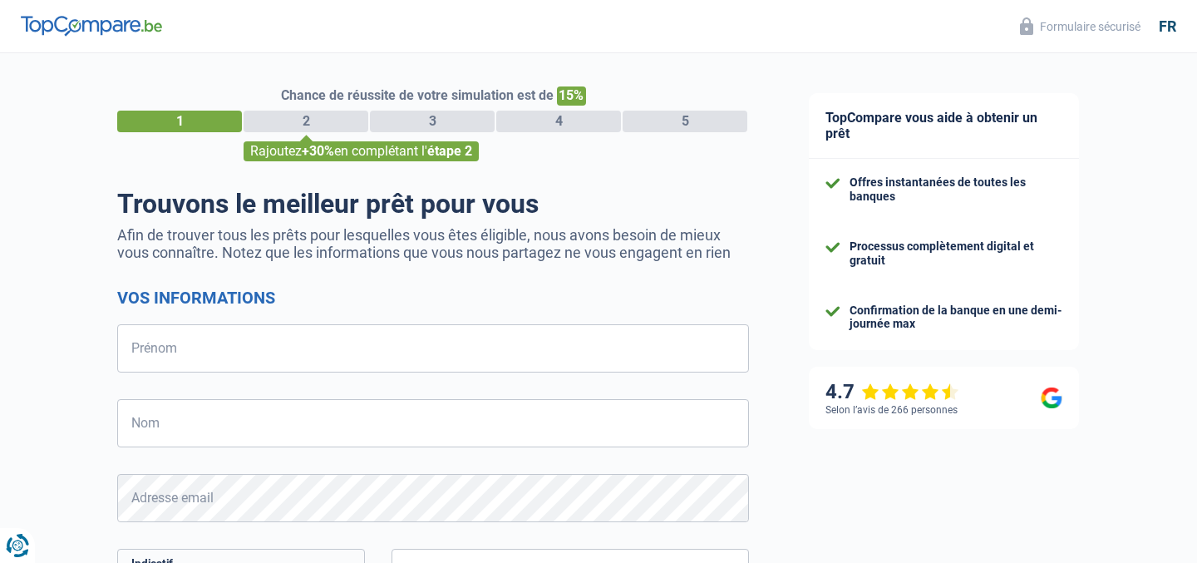
select select "32"
click at [404, 351] on input "Prénom" at bounding box center [433, 348] width 632 height 48
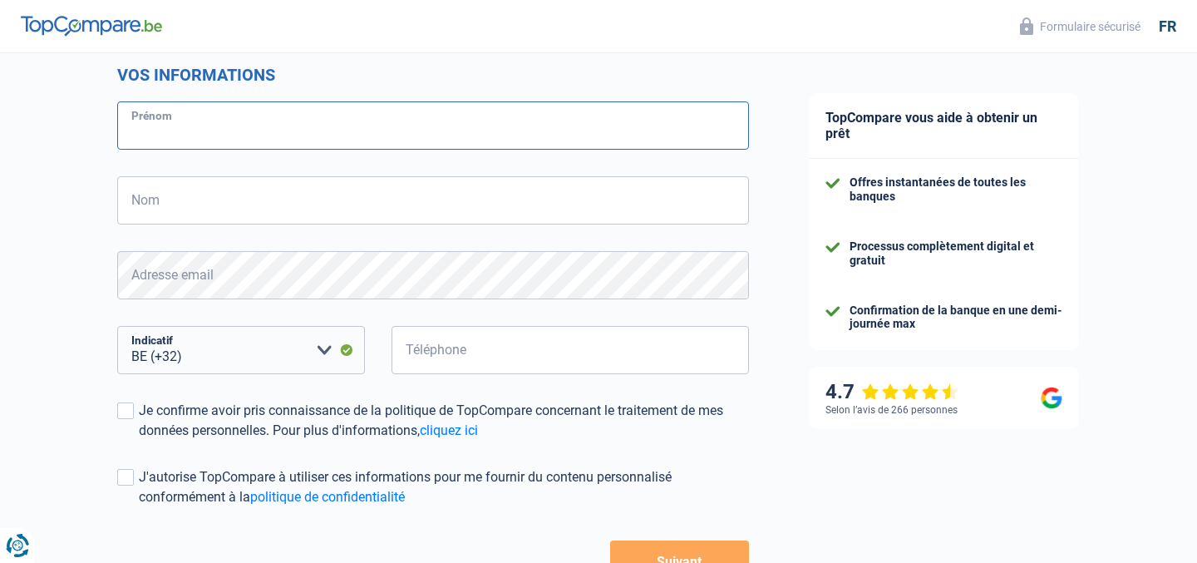
click at [389, 107] on input "Prénom" at bounding box center [433, 125] width 632 height 48
type input "TEST"
click at [400, 173] on form "Vos informations TEST Prénom Nom Tous les champs sont obligatoires. Veuillez fo…" at bounding box center [433, 323] width 632 height 517
click at [392, 184] on input "Nom" at bounding box center [433, 200] width 632 height 48
type input "MACHADO"
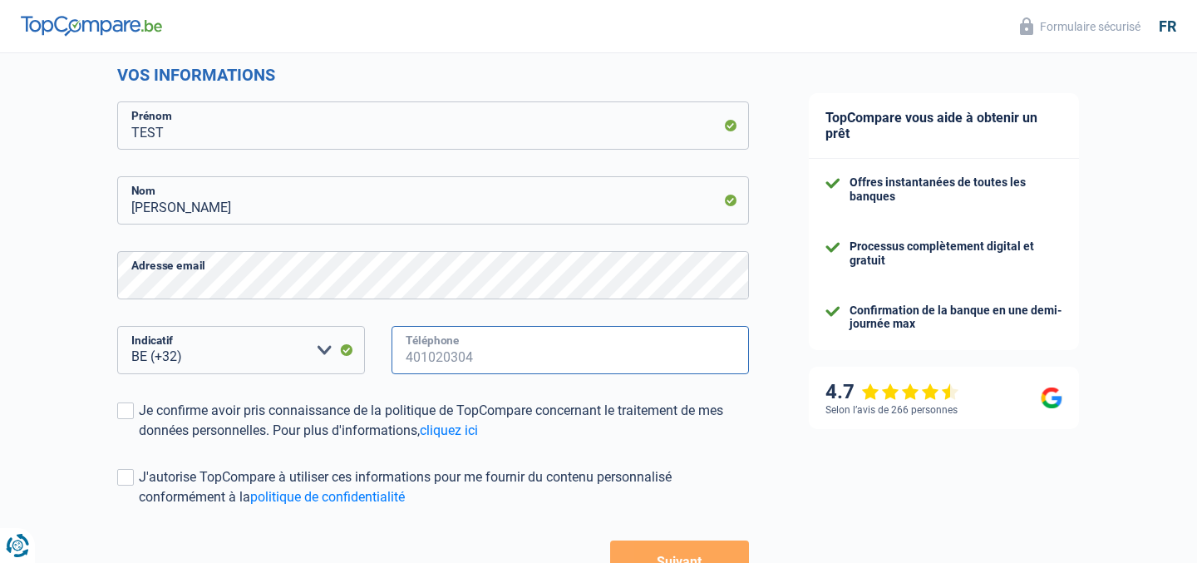
click at [460, 355] on input "Téléphone" at bounding box center [569, 350] width 357 height 48
type input "430194821"
click at [297, 401] on div "Je confirme avoir pris connaissance de la politique de TopCompare concernant le…" at bounding box center [444, 421] width 610 height 40
click at [139, 440] on input "Je confirme avoir pris connaissance de la politique de TopCompare concernant le…" at bounding box center [139, 440] width 0 height 0
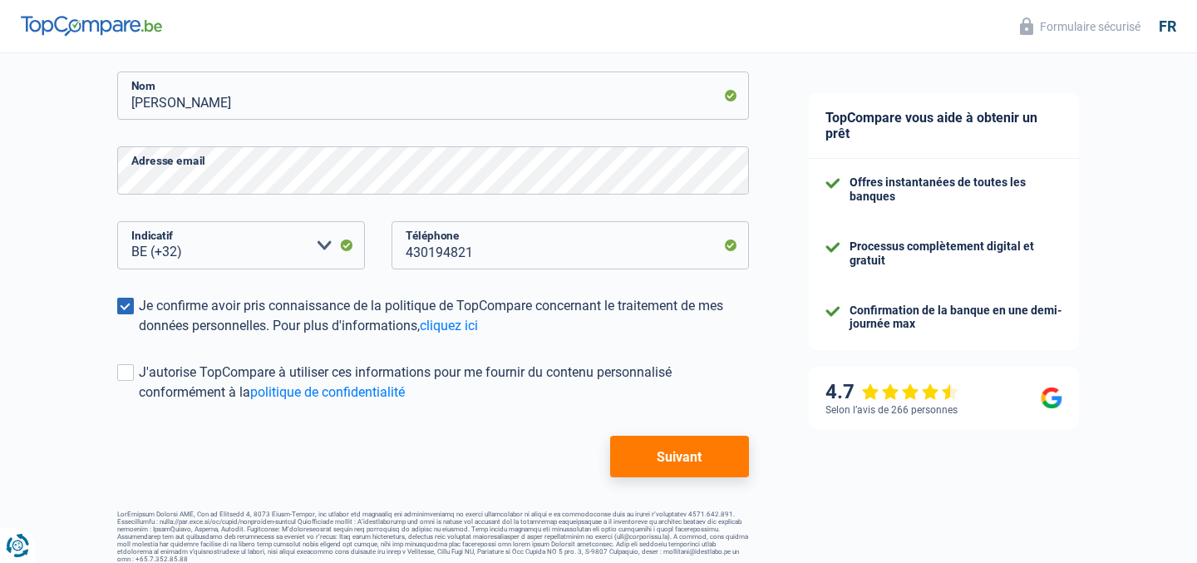
click at [617, 455] on button "Suivant" at bounding box center [679, 456] width 139 height 42
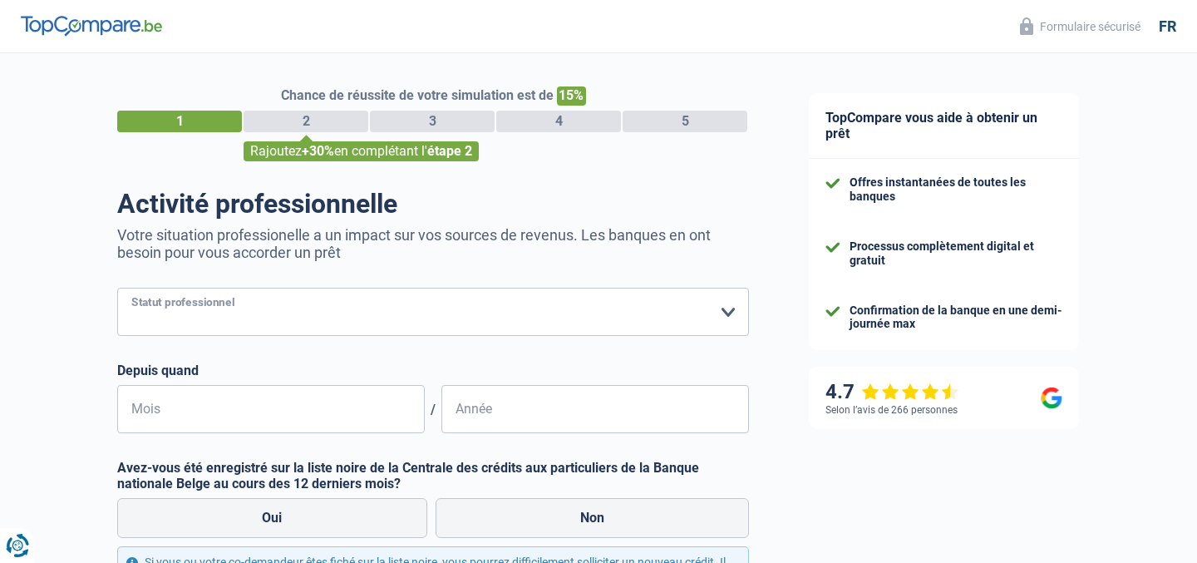
click at [386, 318] on select "Ouvrier Employé privé Employé public Invalide Indépendant Pensionné Chômeur Mut…" at bounding box center [433, 312] width 632 height 48
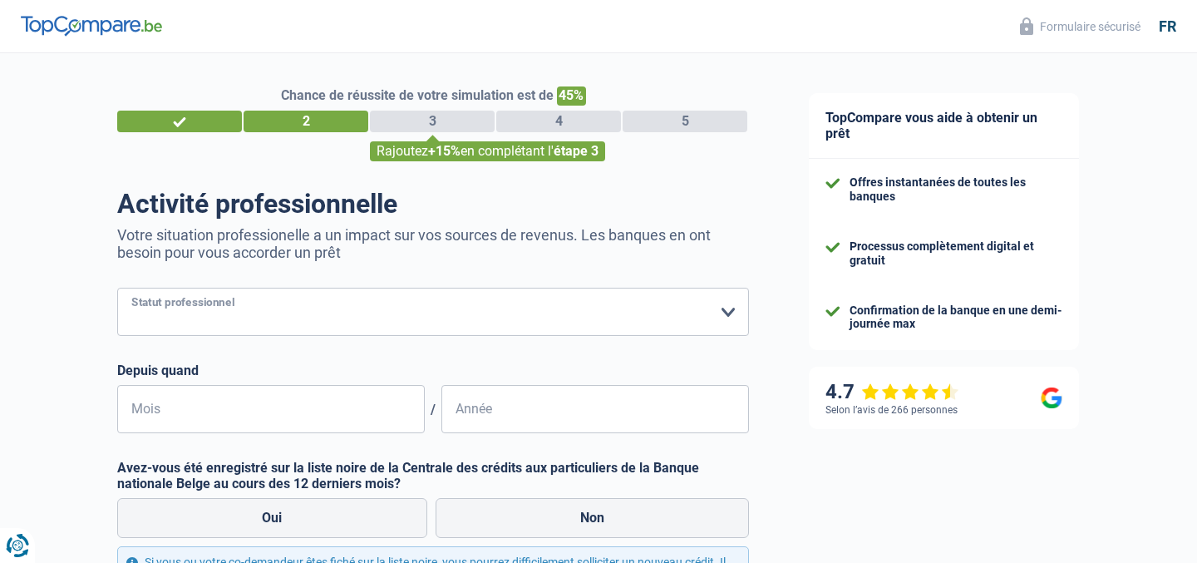
select select "cpasMargin"
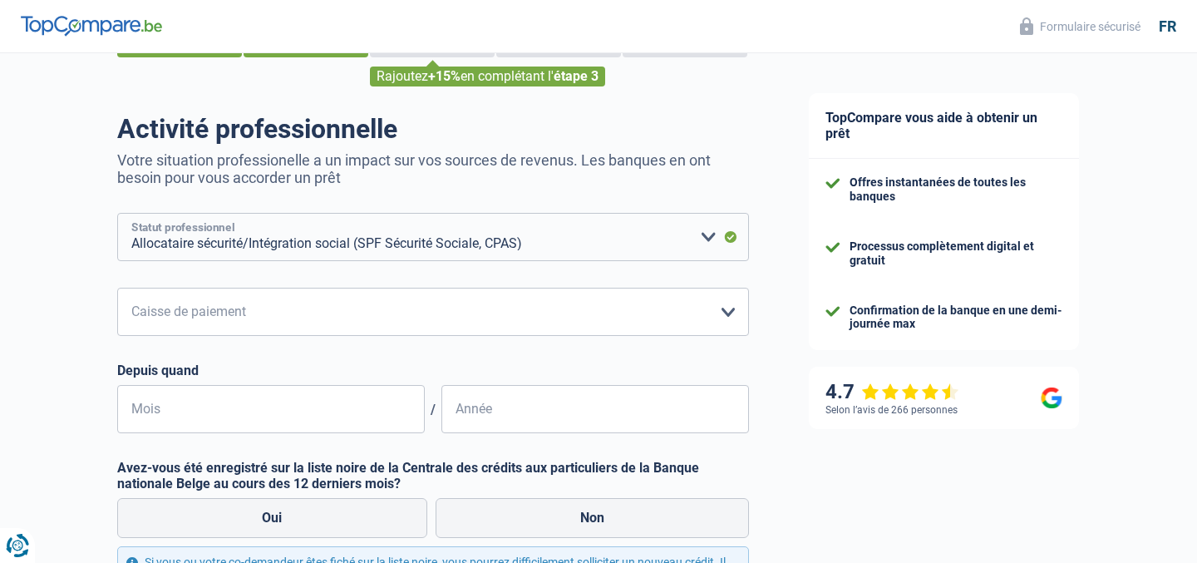
scroll to position [99, 0]
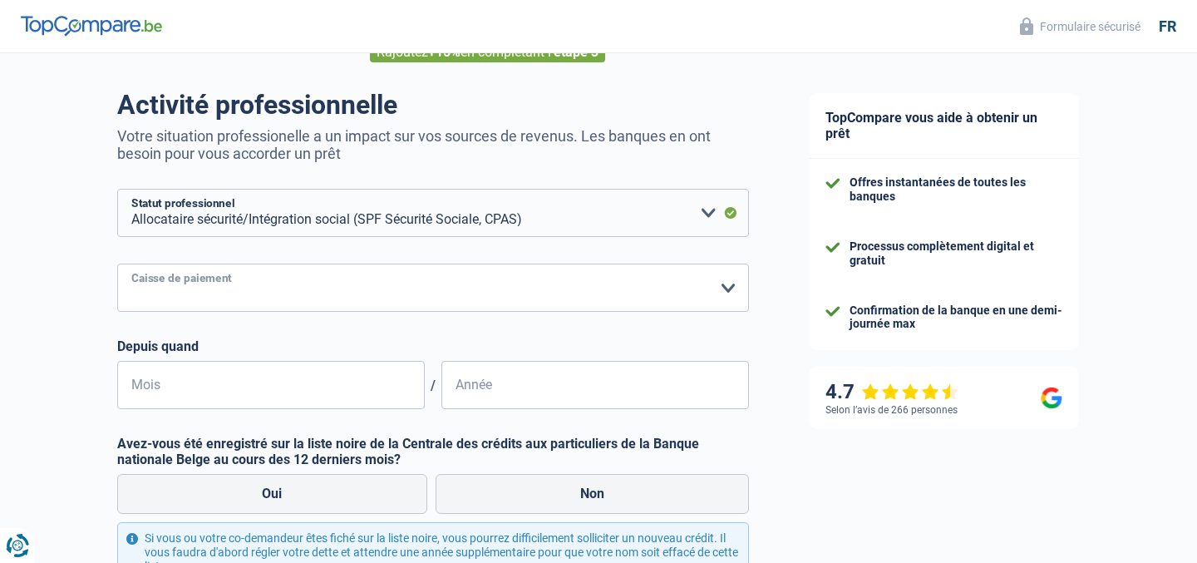
click at [294, 286] on select "SPF Sécurité Sociale Autre Veuillez sélectionner une option" at bounding box center [433, 287] width 632 height 48
select select "spf"
click at [293, 404] on input "Mois" at bounding box center [271, 385] width 308 height 48
type input "12"
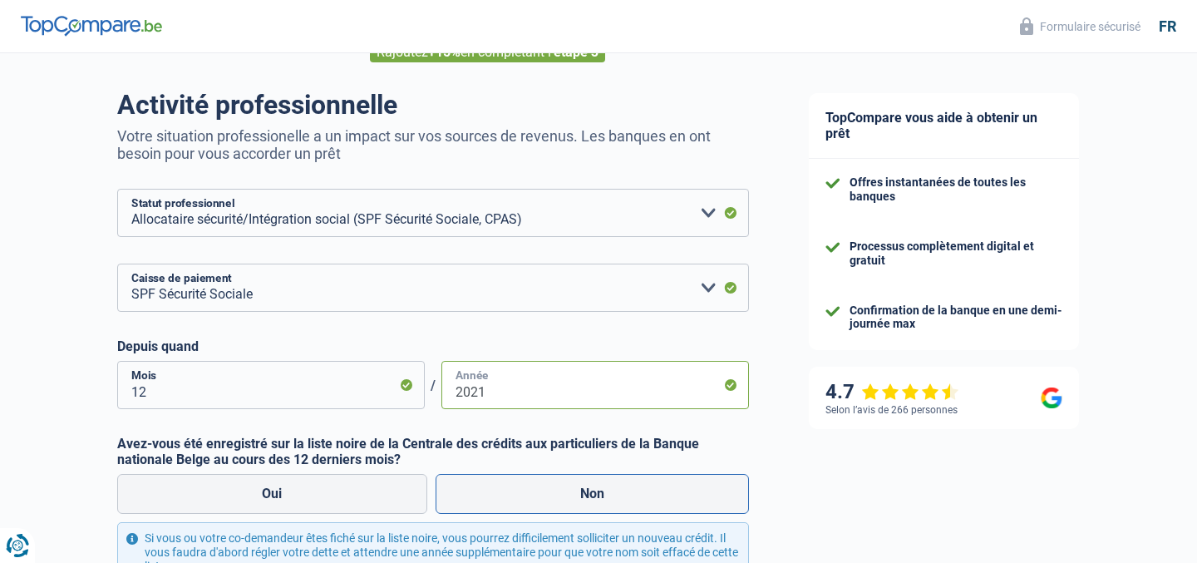
type input "2021"
click at [460, 490] on label "Non" at bounding box center [592, 494] width 314 height 40
click at [460, 490] on input "Non" at bounding box center [592, 494] width 314 height 40
radio input "true"
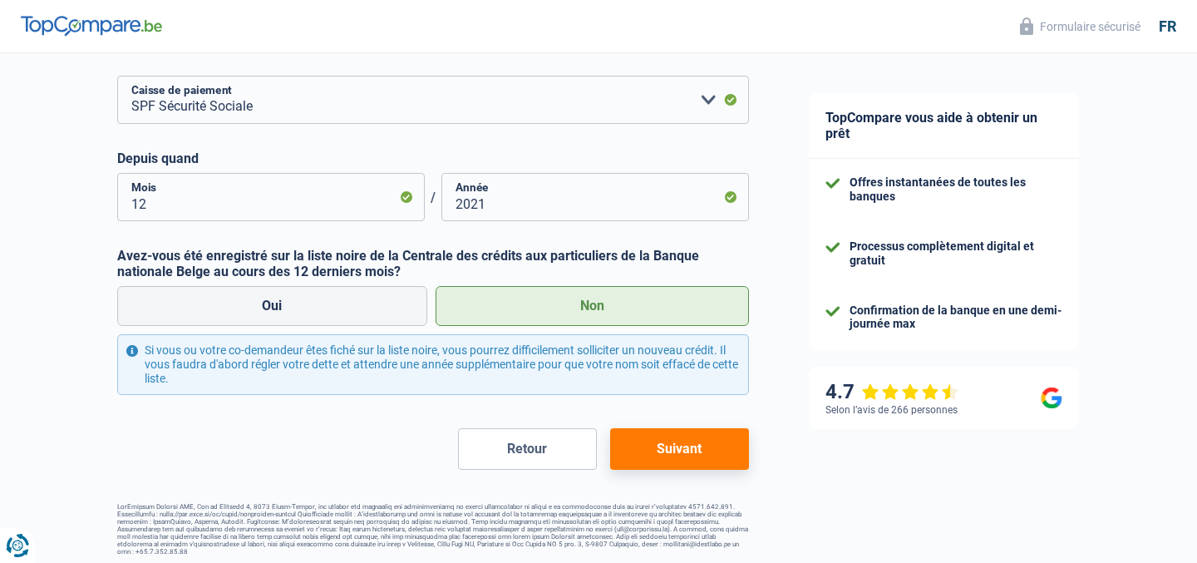
click at [653, 449] on button "Suivant" at bounding box center [679, 449] width 139 height 42
